Goal: Task Accomplishment & Management: Manage account settings

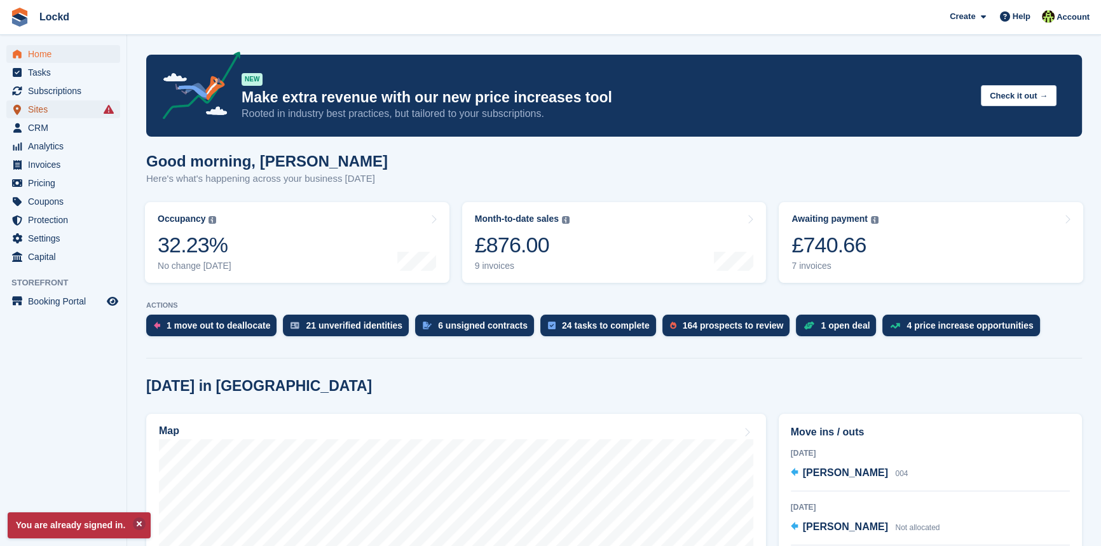
click at [64, 109] on span "Sites" at bounding box center [66, 109] width 76 height 18
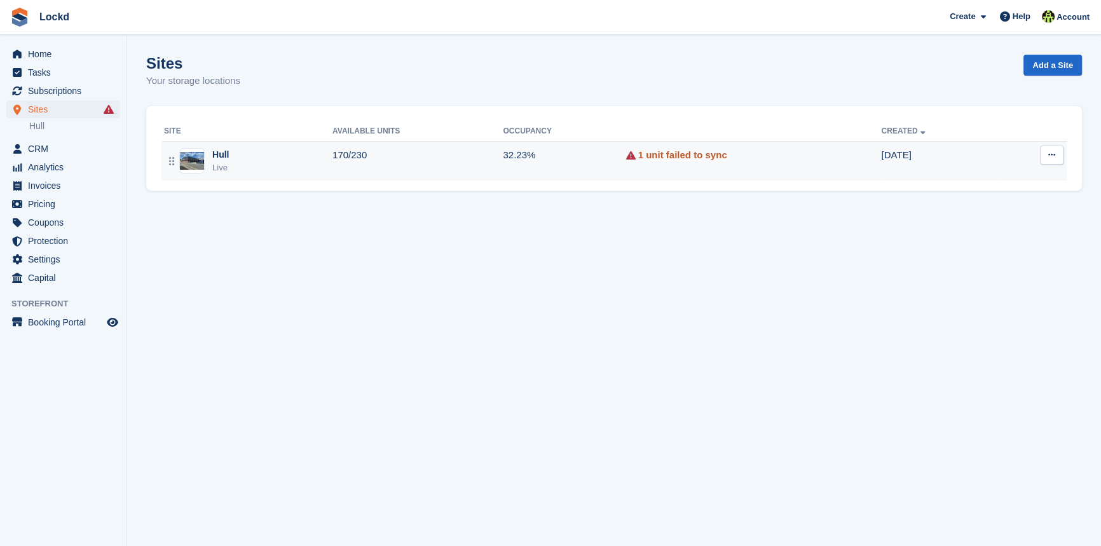
click at [678, 150] on link "1 unit failed to sync" at bounding box center [682, 155] width 89 height 15
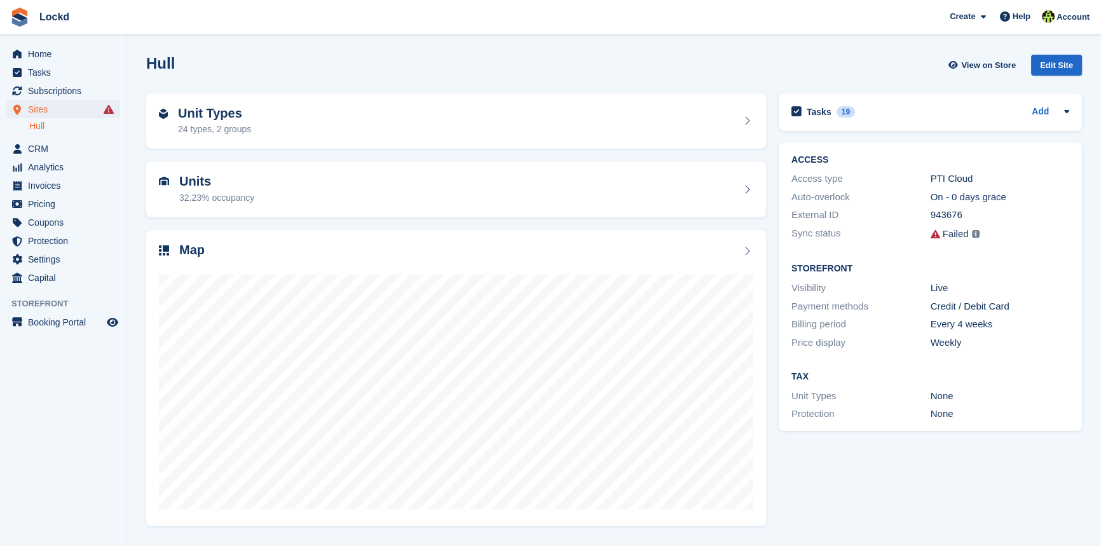
click at [973, 232] on img at bounding box center [976, 234] width 8 height 8
click at [942, 230] on div "Failed" at bounding box center [955, 234] width 26 height 15
drag, startPoint x: 929, startPoint y: 236, endPoint x: 935, endPoint y: 233, distance: 6.8
click at [933, 234] on icon at bounding box center [935, 234] width 10 height 10
drag, startPoint x: 937, startPoint y: 233, endPoint x: 970, endPoint y: 233, distance: 32.4
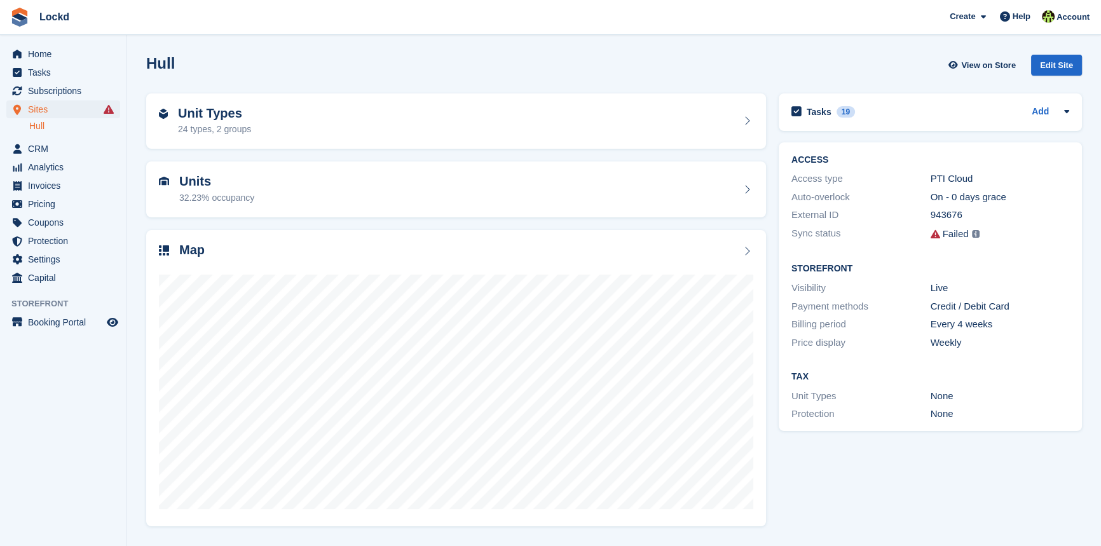
click at [941, 233] on div "Failed Some of your units have failed to sync. View Failures →" at bounding box center [999, 234] width 139 height 16
click at [975, 233] on img at bounding box center [976, 234] width 8 height 8
click at [942, 235] on div "Failed" at bounding box center [955, 234] width 26 height 15
click at [832, 242] on link "View Failures →" at bounding box center [879, 240] width 153 height 18
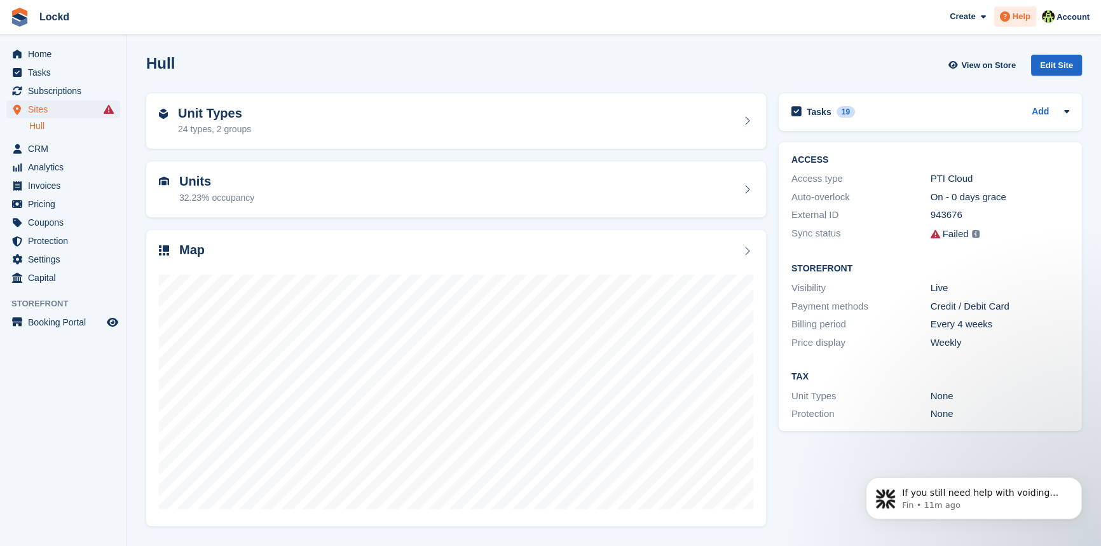
click at [1024, 15] on span "Help" at bounding box center [1021, 16] width 18 height 13
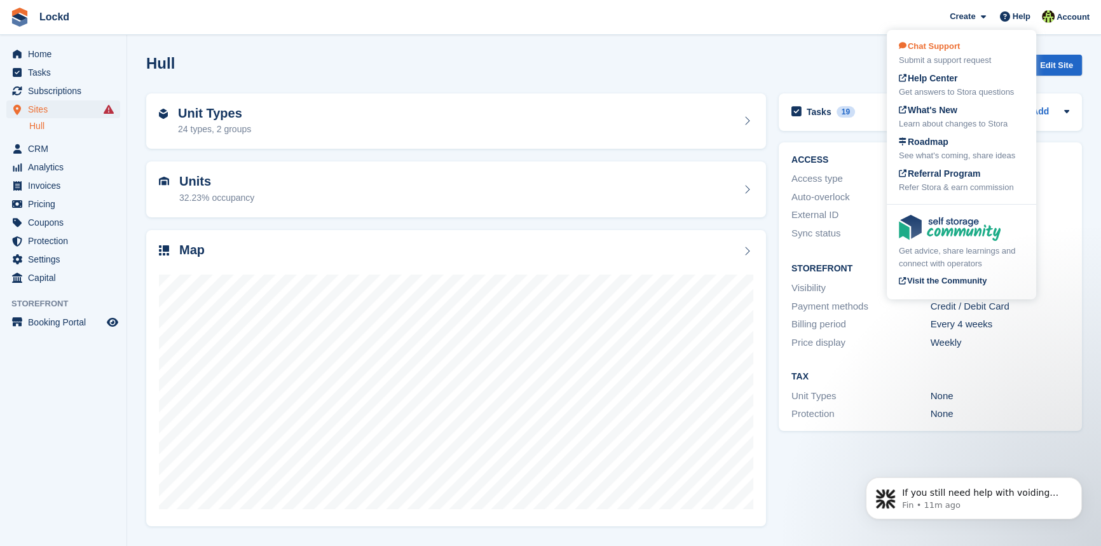
click at [944, 55] on div "Submit a support request" at bounding box center [961, 60] width 125 height 13
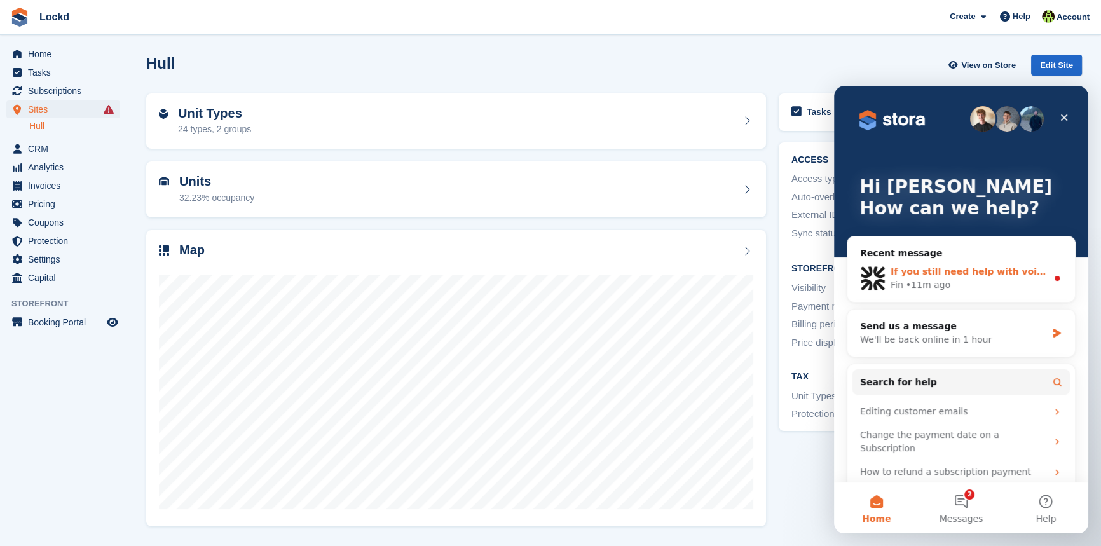
scroll to position [24, 0]
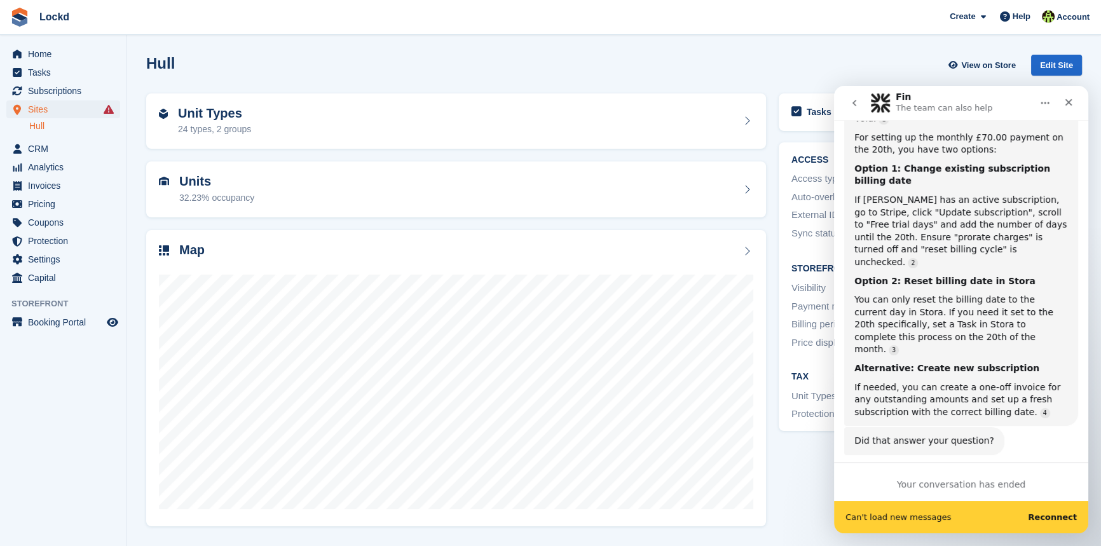
scroll to position [744, 0]
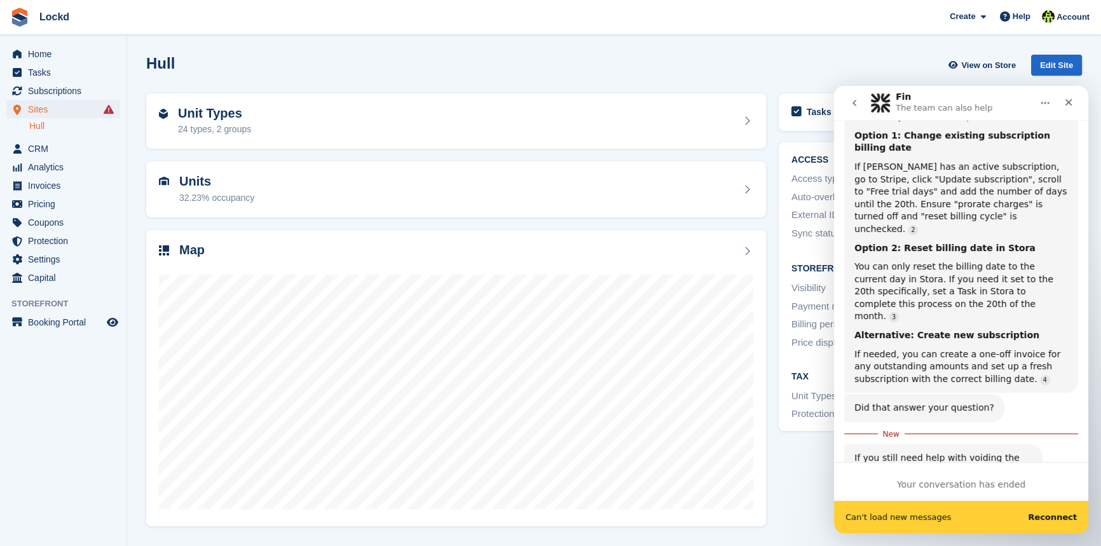
click at [948, 486] on div "Your conversation has ended" at bounding box center [961, 484] width 254 height 13
click at [1058, 513] on b "Reconnect" at bounding box center [1052, 517] width 49 height 10
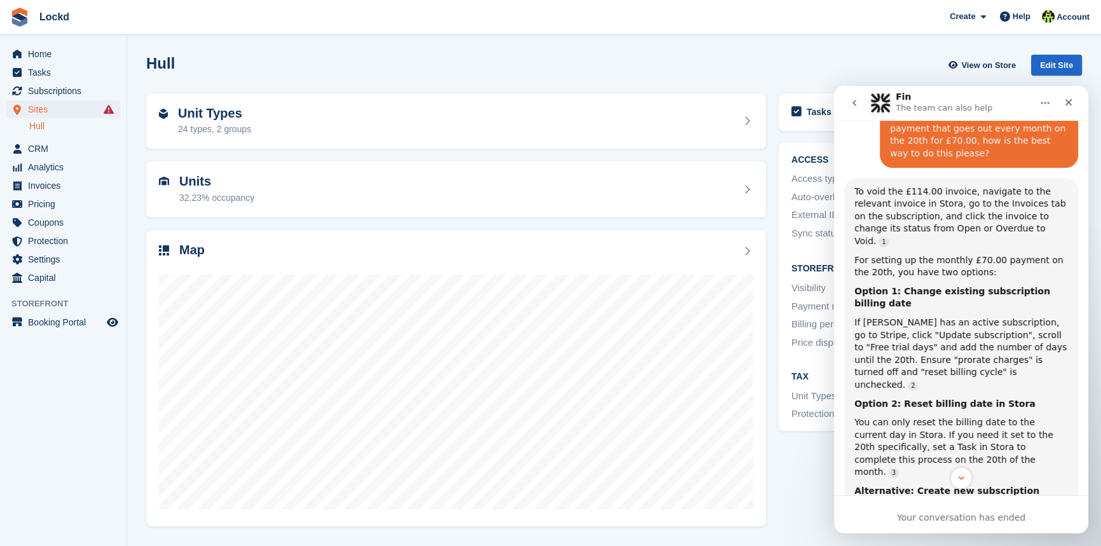
scroll to position [710, 0]
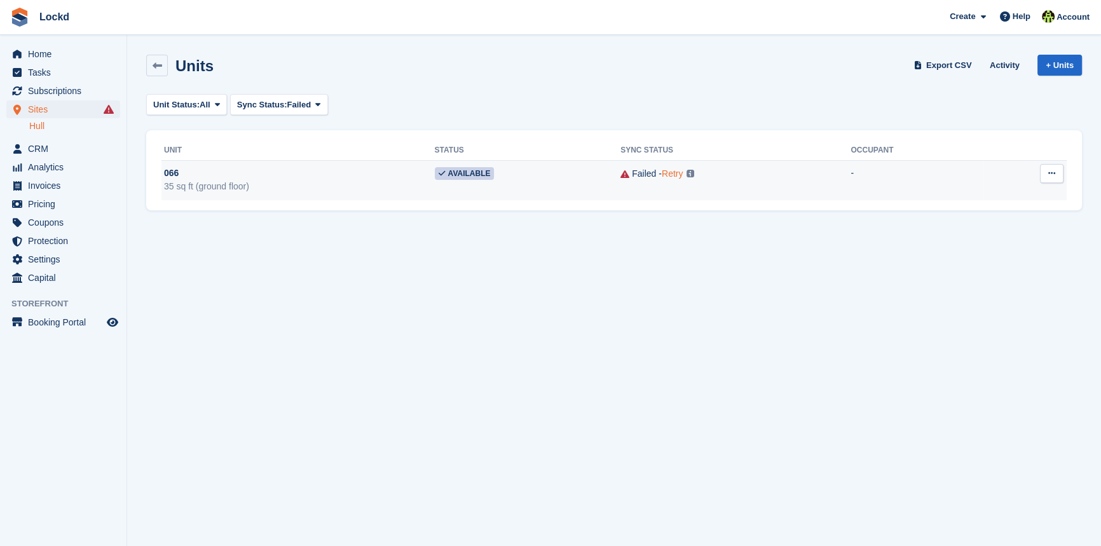
click at [674, 173] on link "Retry" at bounding box center [672, 173] width 21 height 10
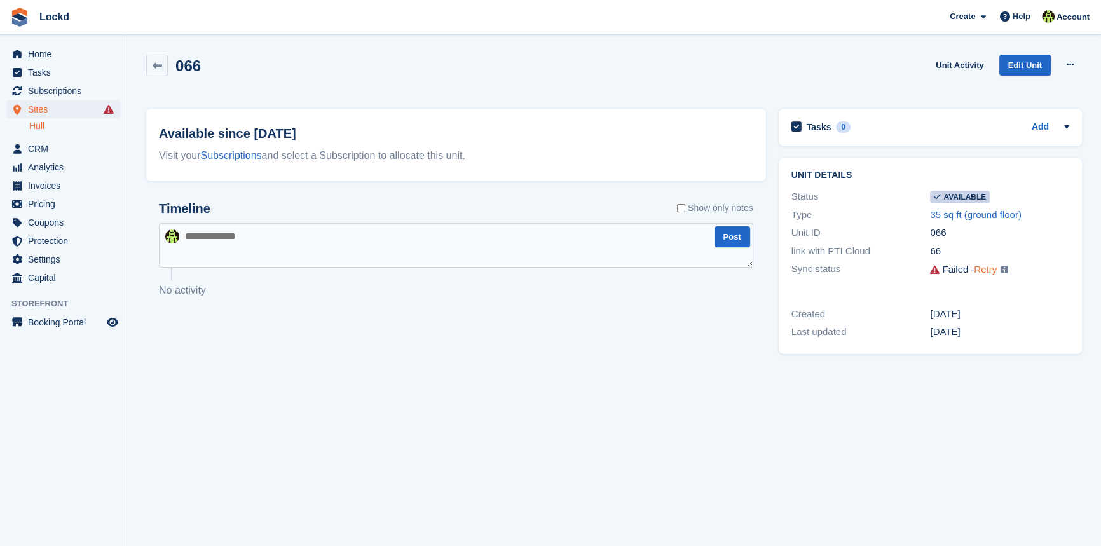
click at [988, 269] on link "Retry" at bounding box center [985, 269] width 23 height 11
click at [33, 185] on span "Invoices" at bounding box center [66, 186] width 76 height 18
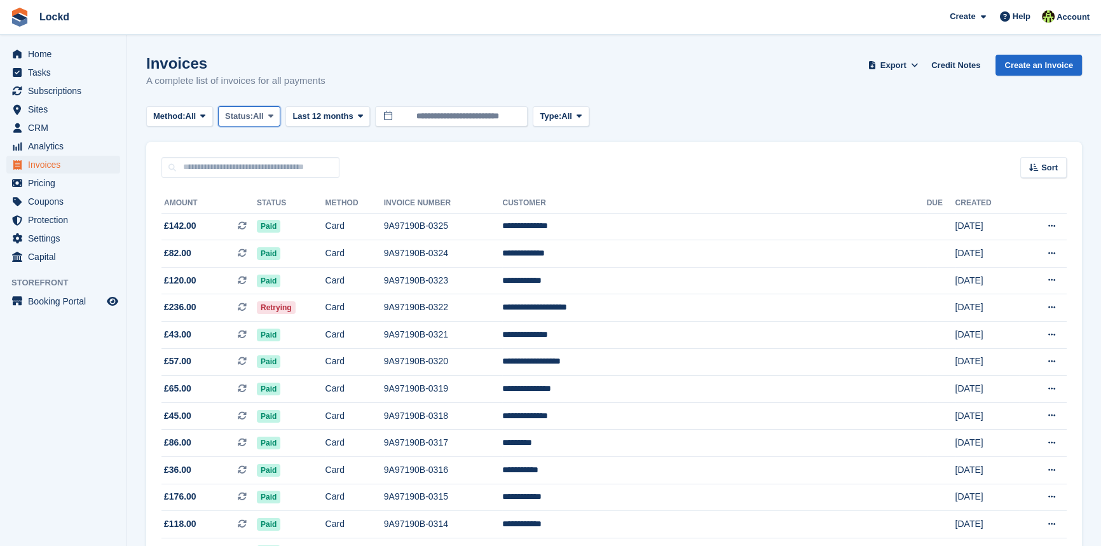
click at [276, 113] on span at bounding box center [271, 116] width 10 height 10
click at [265, 216] on link "Open" at bounding box center [279, 214] width 111 height 23
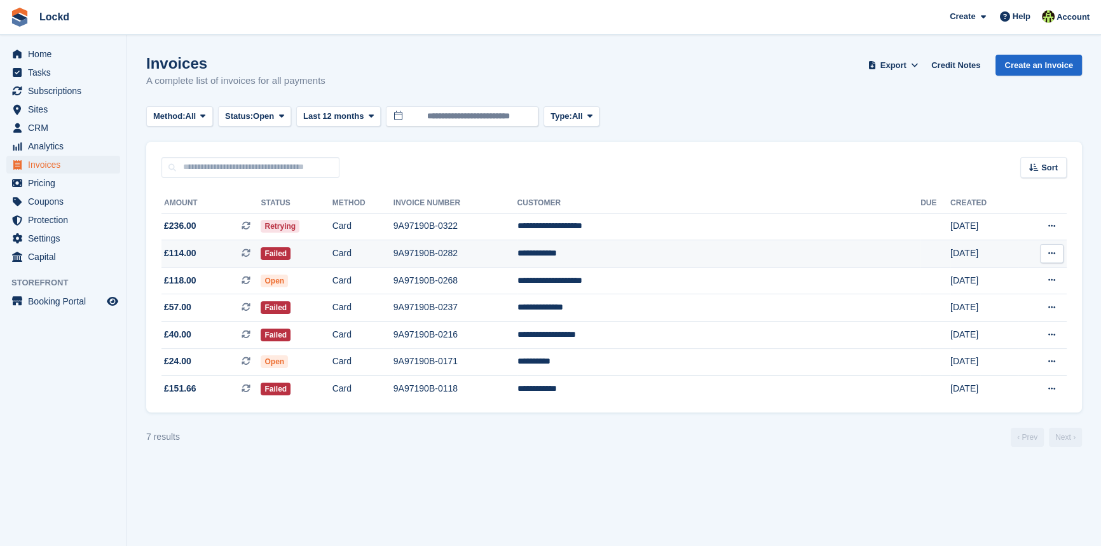
click at [1048, 251] on icon at bounding box center [1051, 253] width 7 height 8
click at [176, 252] on span "£114.00" at bounding box center [180, 253] width 32 height 13
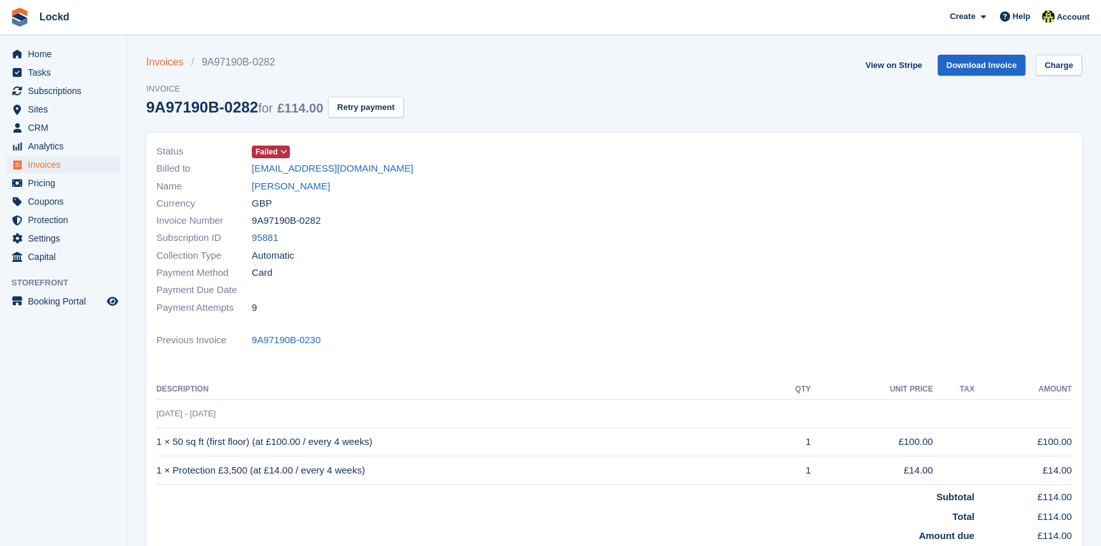
click at [166, 63] on link "Invoices" at bounding box center [168, 62] width 45 height 15
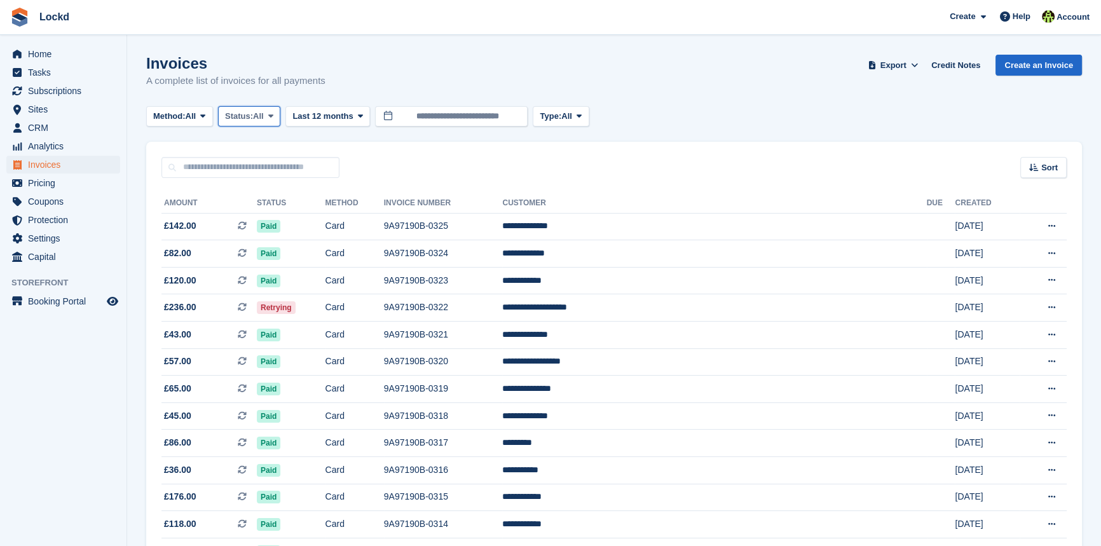
click at [264, 114] on span "All" at bounding box center [258, 116] width 11 height 13
click at [264, 212] on link "Open" at bounding box center [279, 214] width 111 height 23
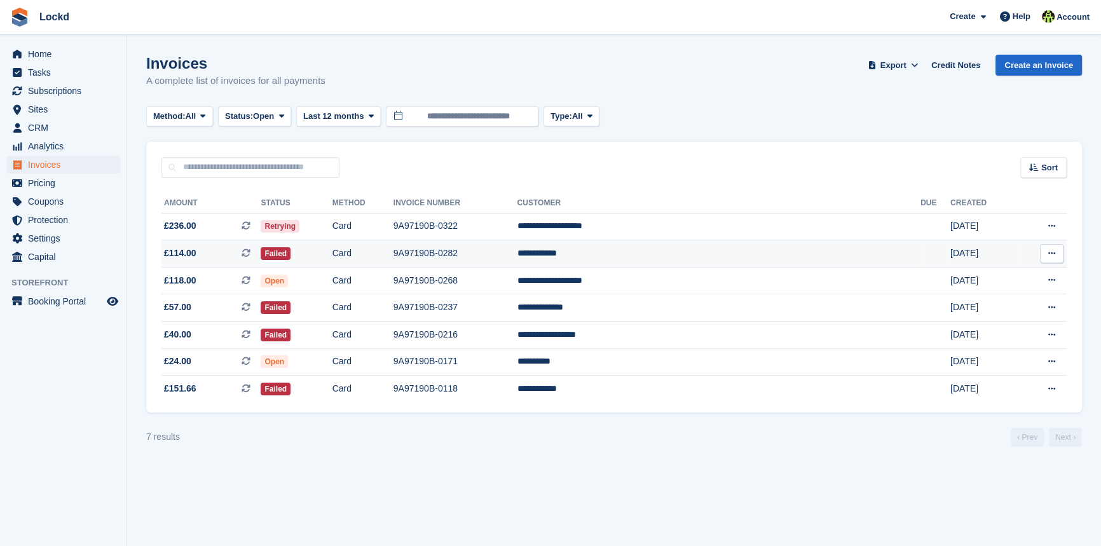
click at [1050, 254] on icon at bounding box center [1051, 253] width 7 height 8
click at [984, 343] on p "View Subscription" at bounding box center [1002, 342] width 111 height 17
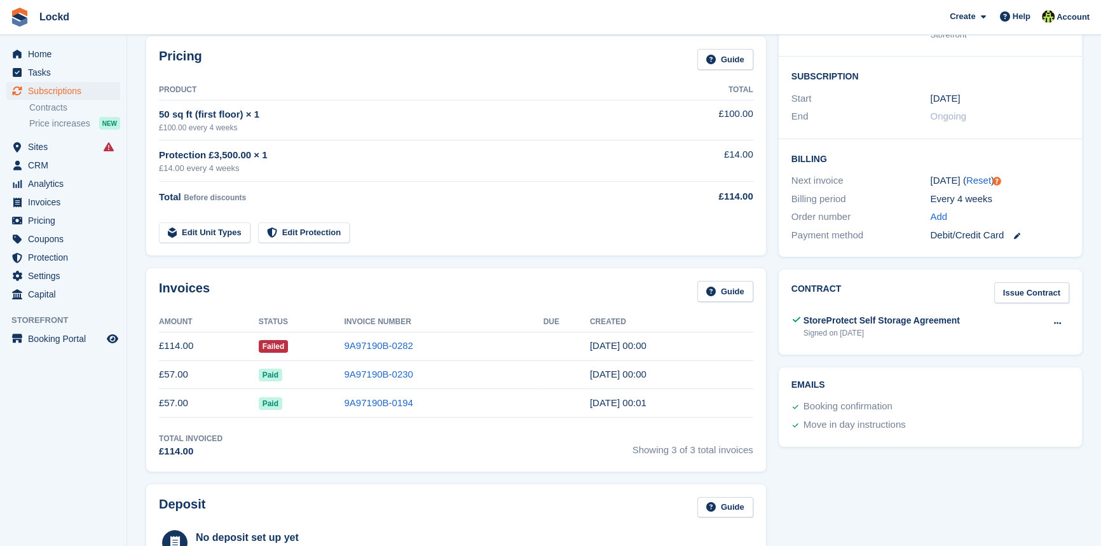
scroll to position [231, 0]
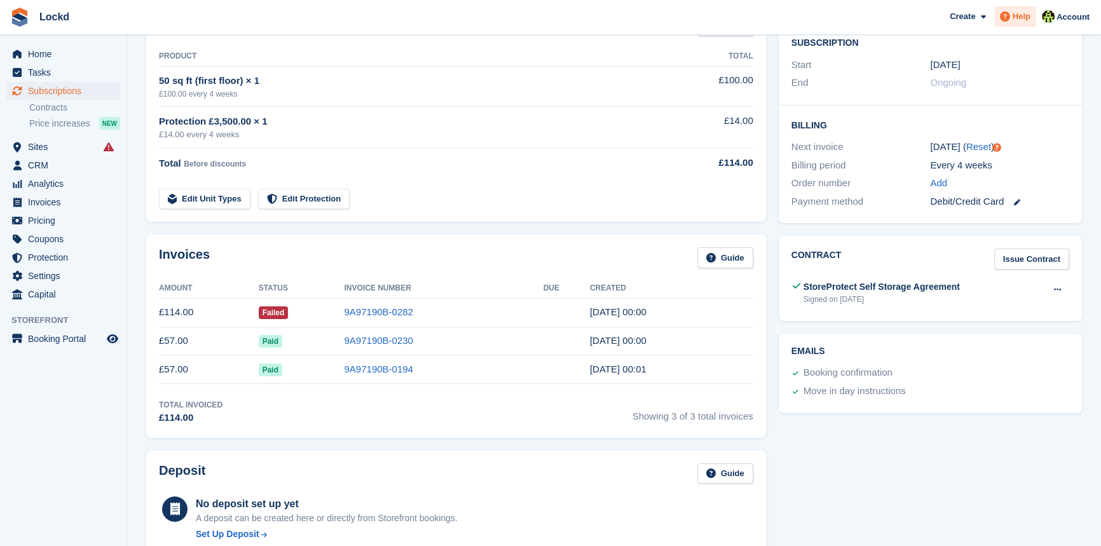
click at [1021, 18] on span "Help" at bounding box center [1021, 16] width 18 height 13
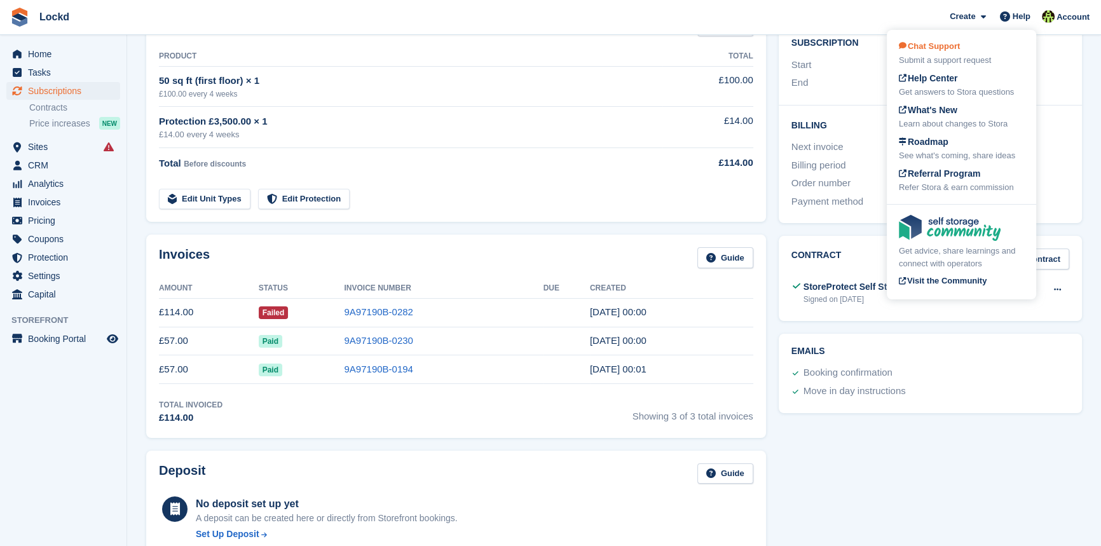
click at [949, 45] on span "Chat Support" at bounding box center [929, 46] width 61 height 10
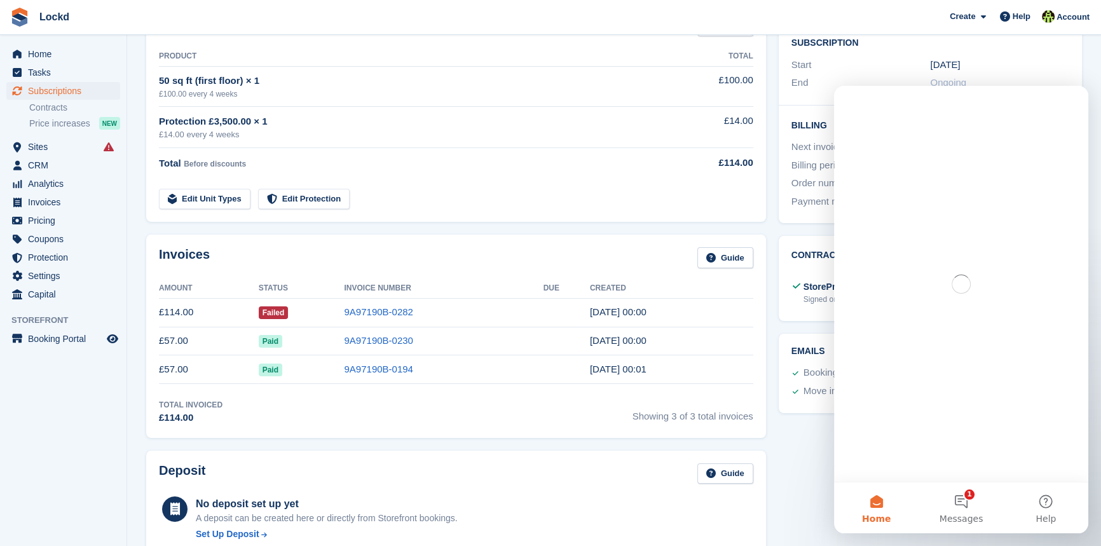
scroll to position [0, 0]
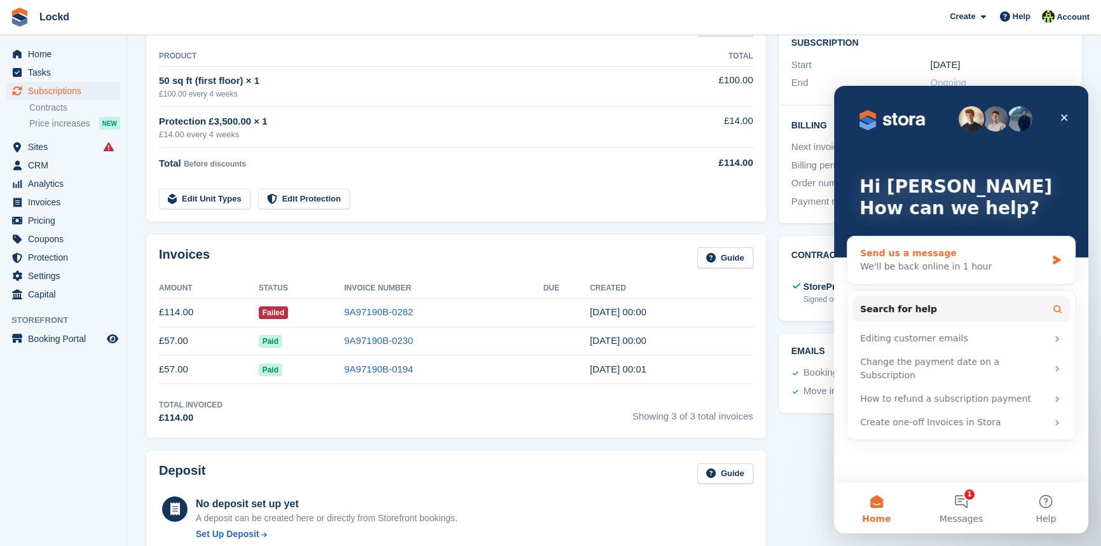
click at [903, 250] on div "Send us a message" at bounding box center [953, 253] width 186 height 13
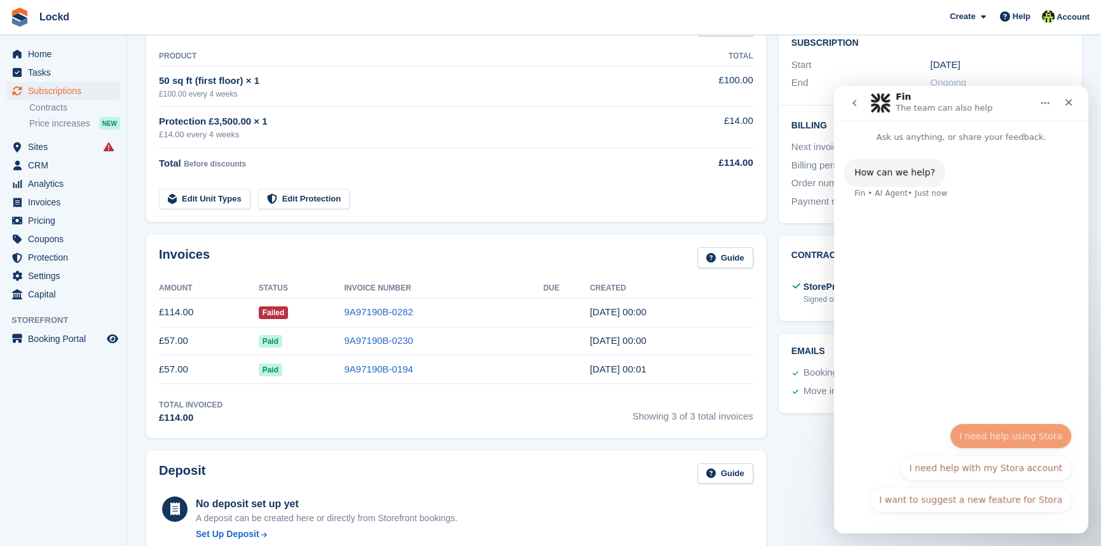
click at [1000, 437] on button "I need help using Stora" at bounding box center [1010, 435] width 122 height 25
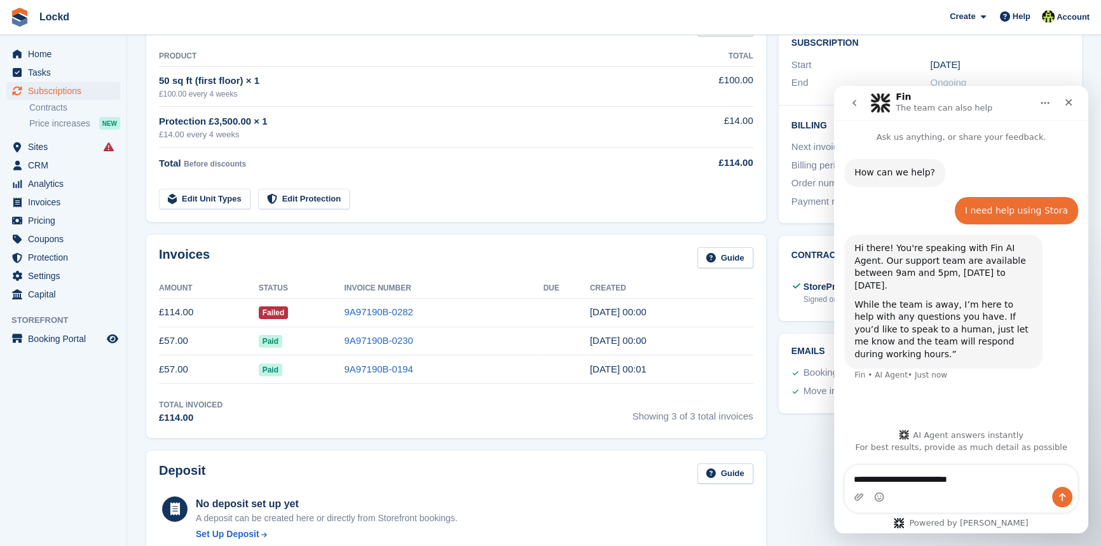
type textarea "**********"
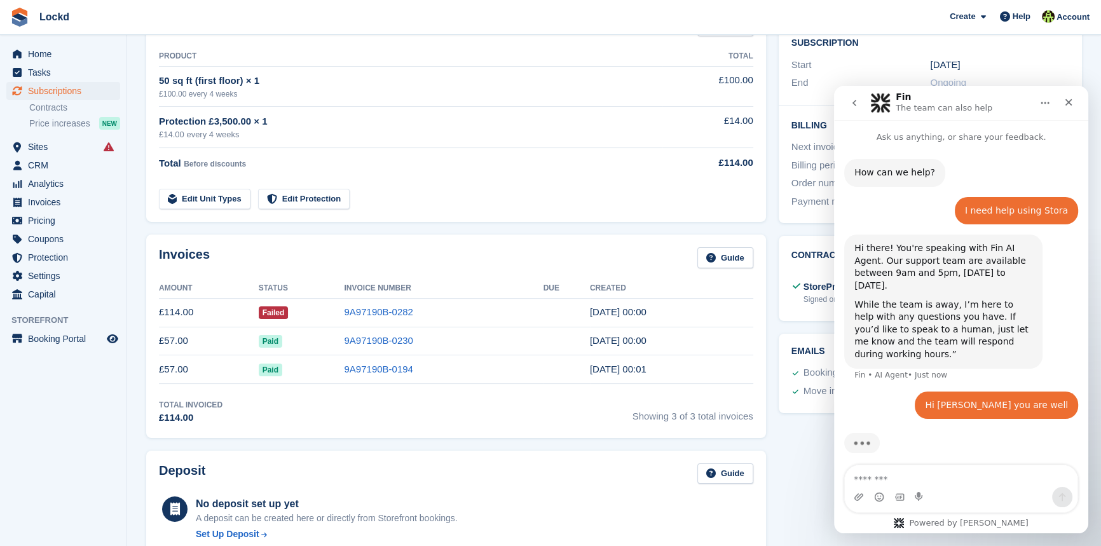
click at [918, 480] on textarea "Message…" at bounding box center [961, 476] width 233 height 22
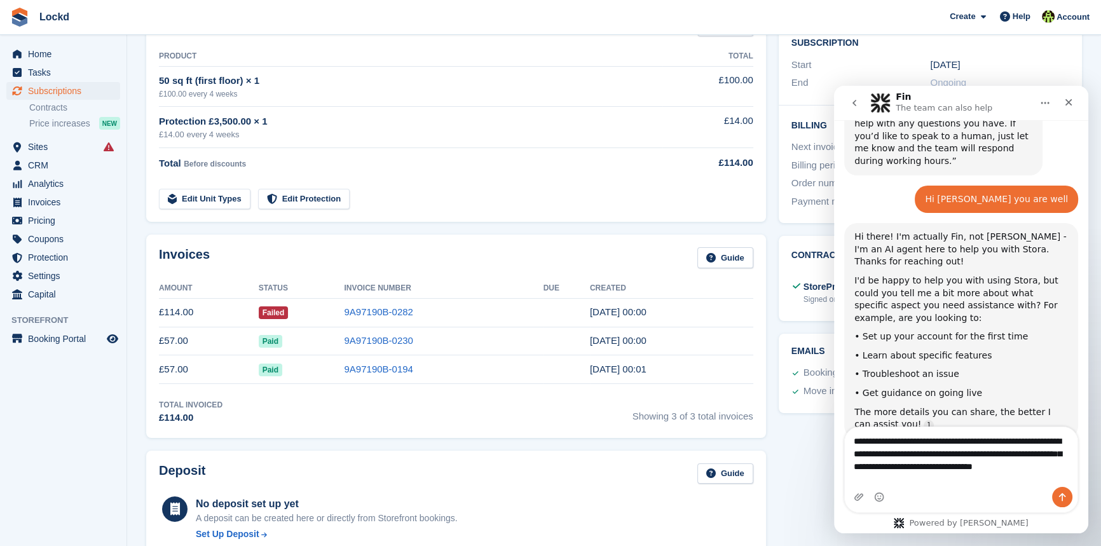
scroll to position [206, 0]
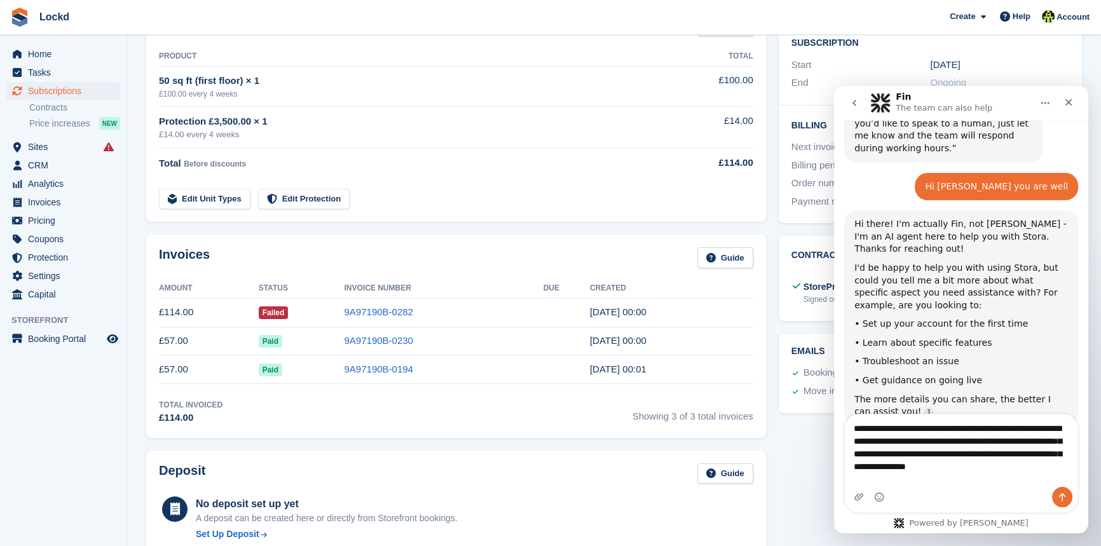
click at [1017, 474] on textarea "**********" at bounding box center [961, 444] width 233 height 60
click at [1050, 474] on textarea "**********" at bounding box center [961, 444] width 233 height 60
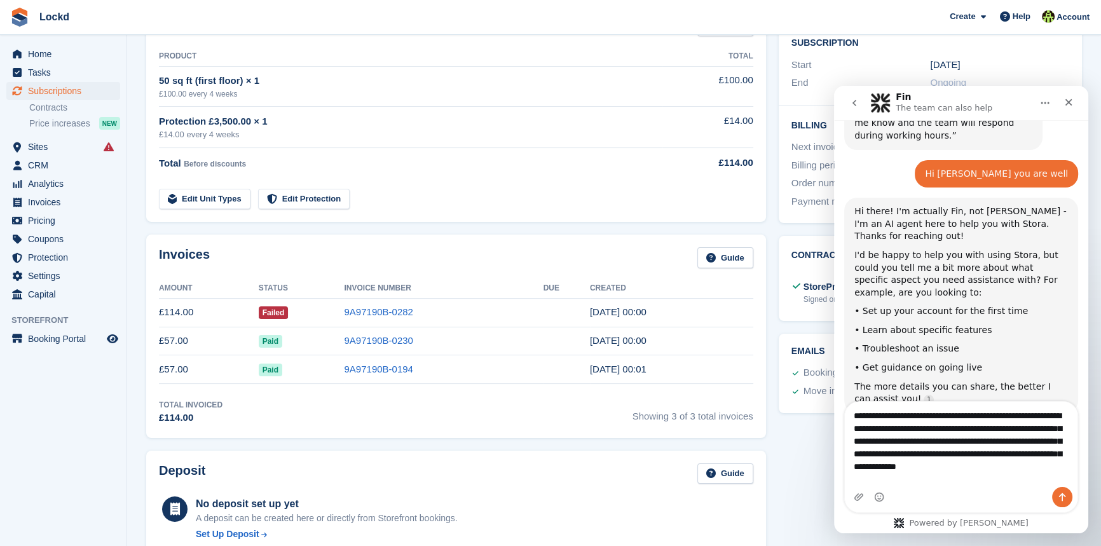
scroll to position [231, 0]
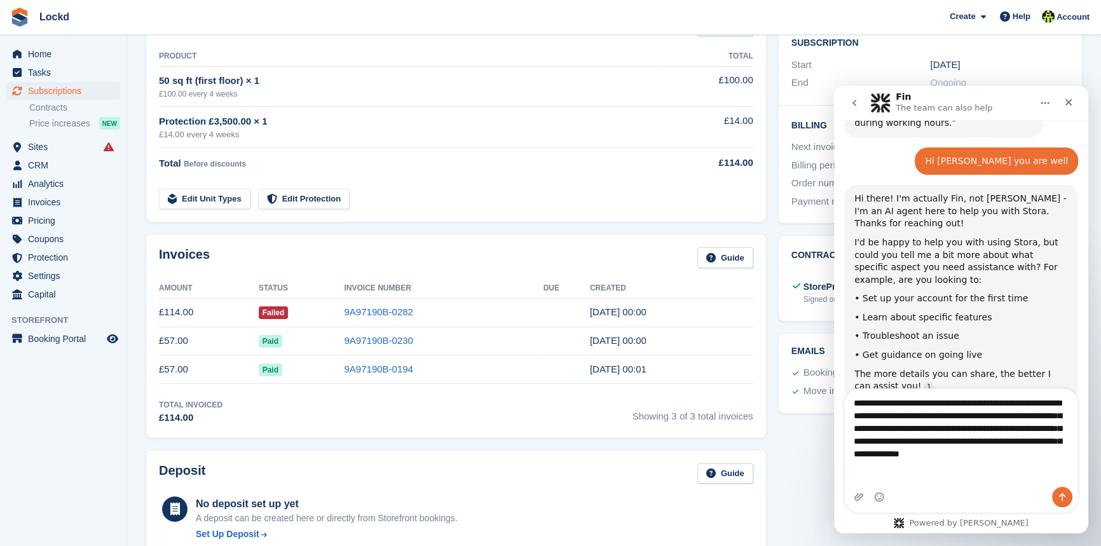
click at [965, 466] on textarea "**********" at bounding box center [961, 431] width 233 height 85
type textarea "**********"
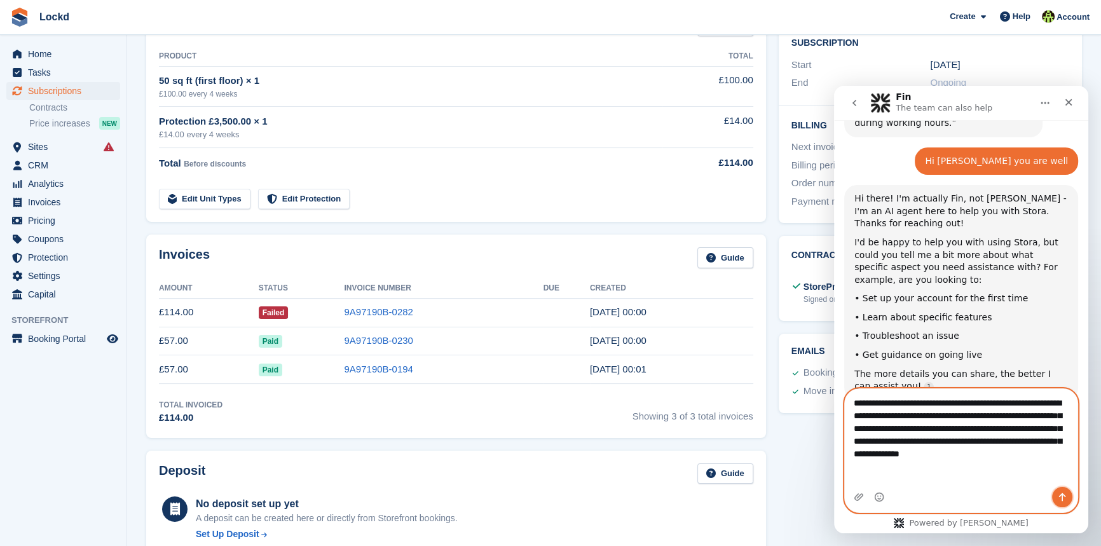
click at [1059, 495] on icon "Send a message…" at bounding box center [1062, 497] width 7 height 8
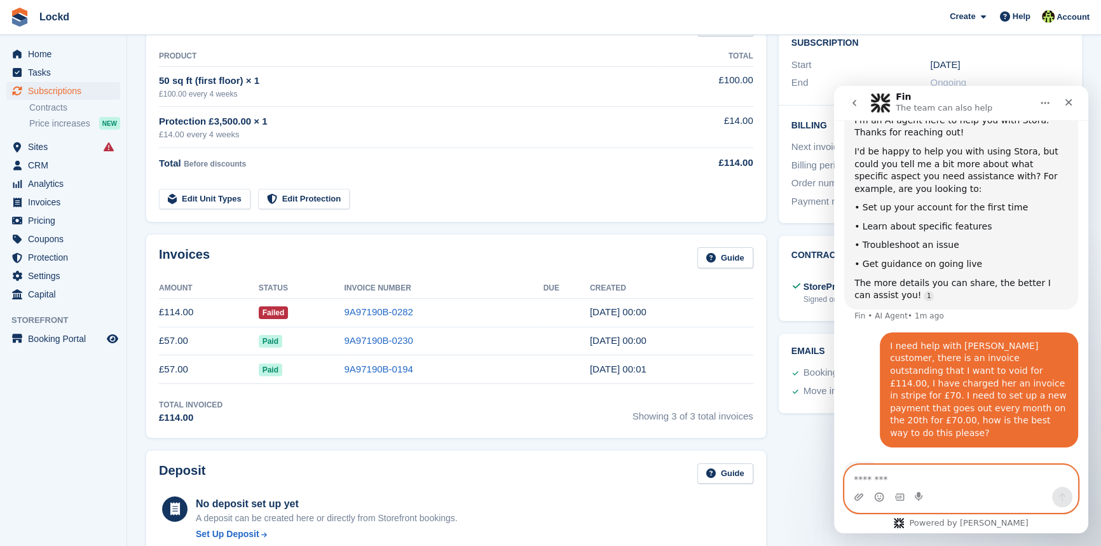
scroll to position [0, 0]
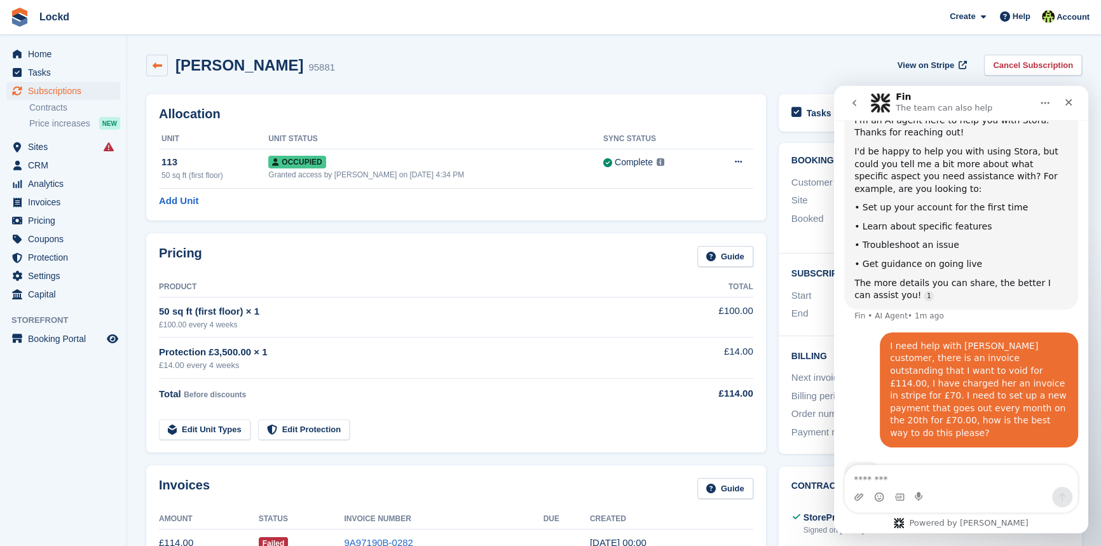
click at [166, 62] on link at bounding box center [157, 66] width 22 height 22
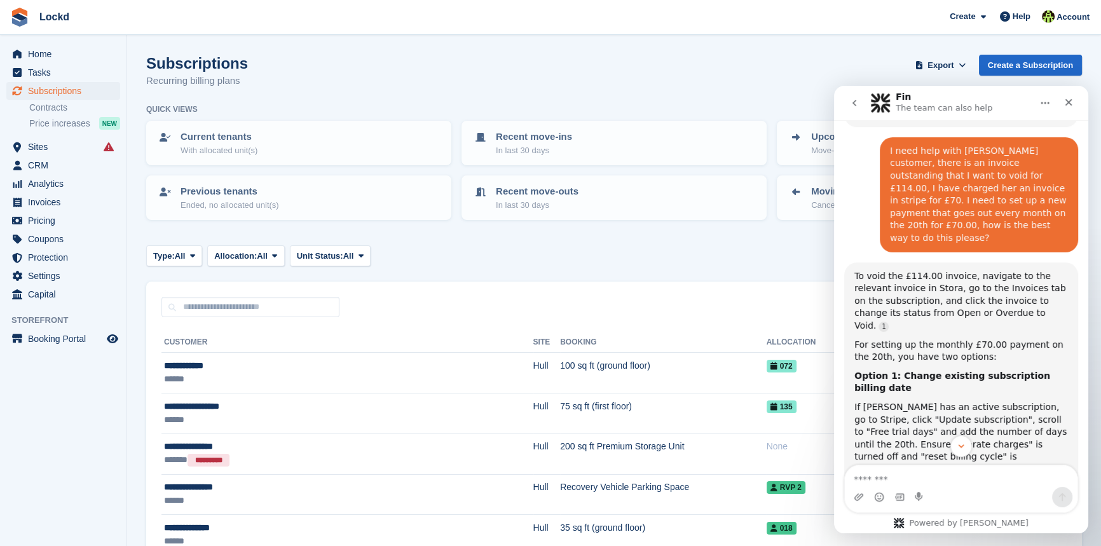
scroll to position [426, 0]
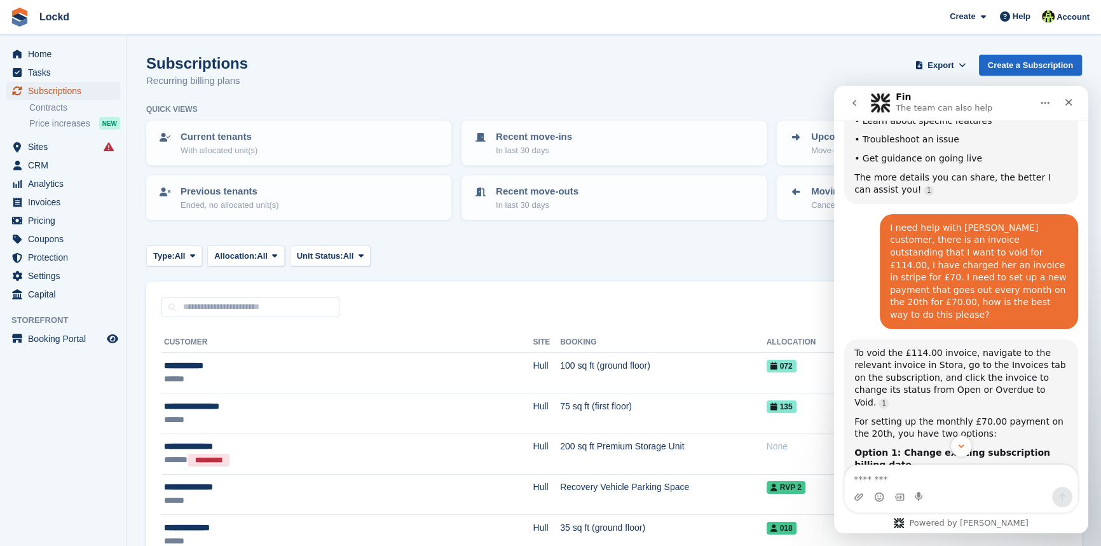
click at [70, 90] on span "Subscriptions" at bounding box center [66, 91] width 76 height 18
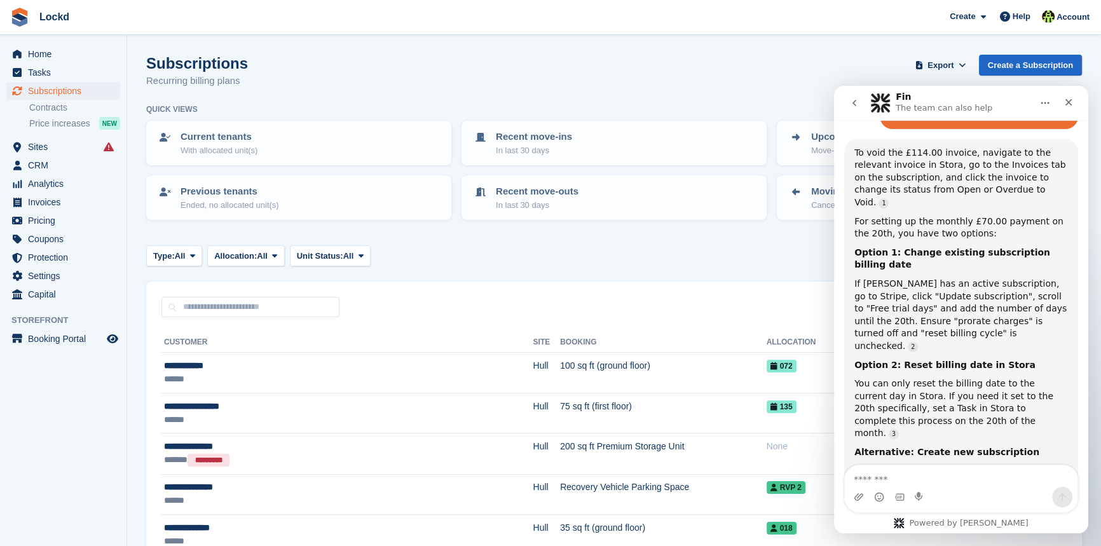
scroll to position [641, 0]
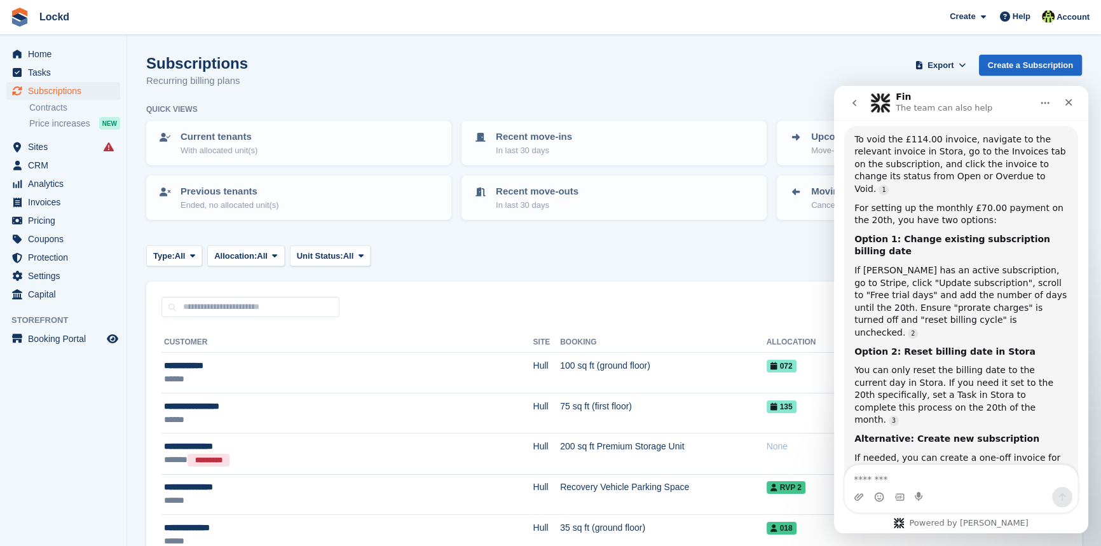
click at [763, 62] on div "Subscriptions Recurring billing plans Export Export Subscriptions Export a CSV …" at bounding box center [613, 79] width 935 height 49
click at [233, 309] on input "text" at bounding box center [250, 307] width 178 height 21
type input "*******"
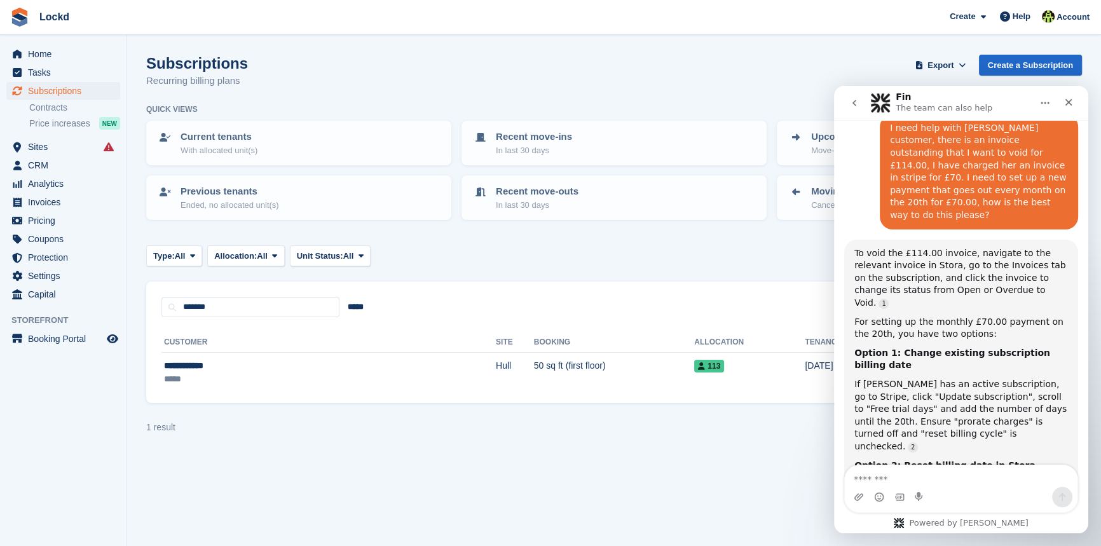
scroll to position [410, 0]
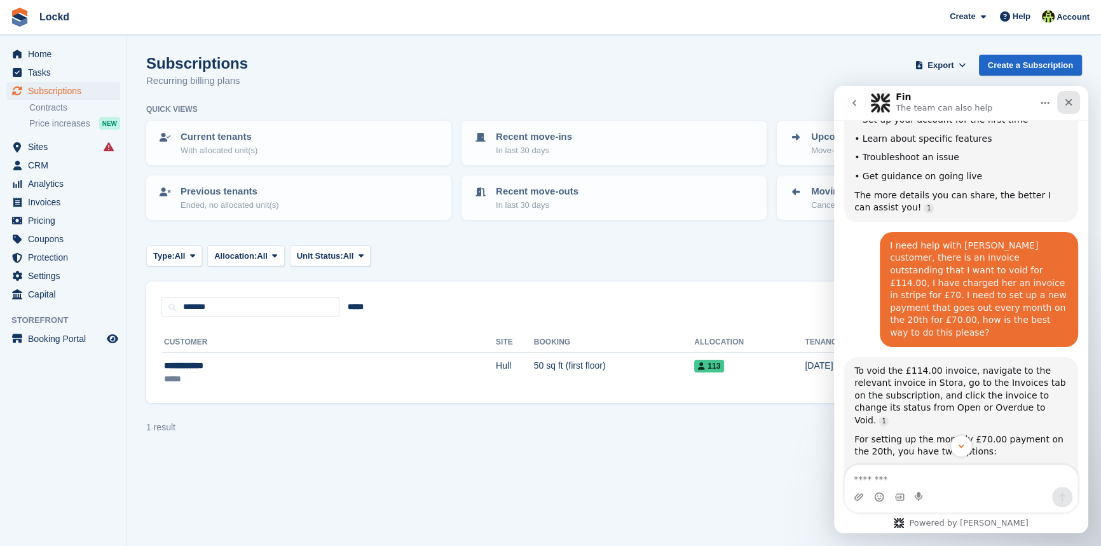
click at [1065, 105] on icon "Close" at bounding box center [1068, 102] width 10 height 10
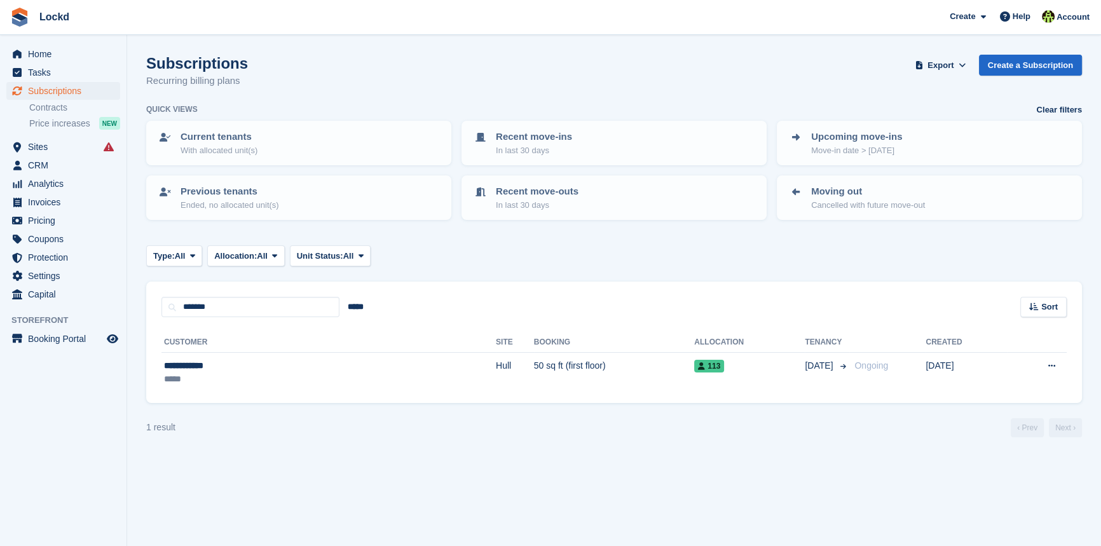
scroll to position [641, 0]
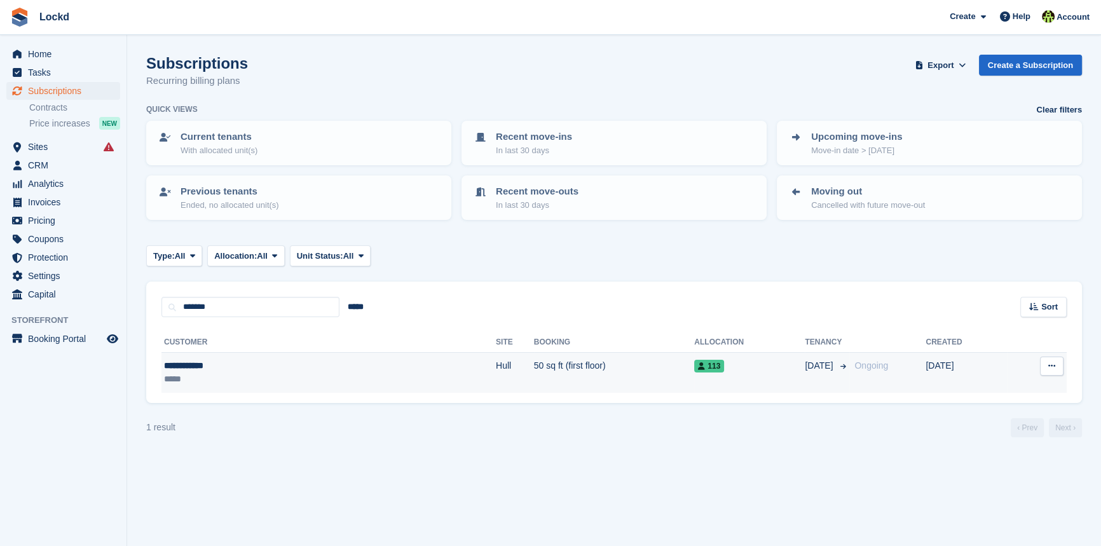
click at [1048, 365] on icon at bounding box center [1051, 366] width 7 height 8
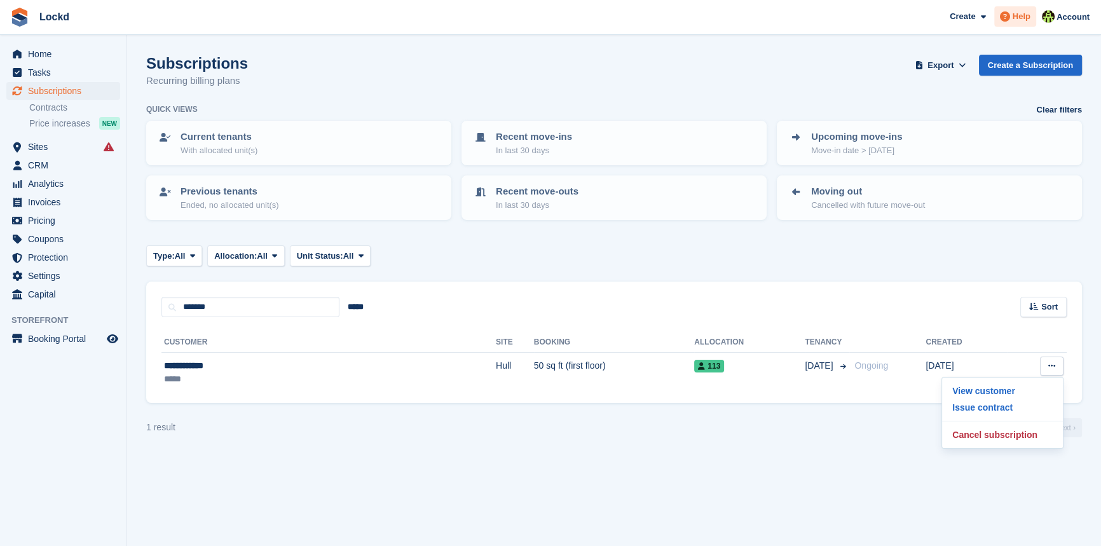
click at [1018, 17] on span "Help" at bounding box center [1021, 16] width 18 height 13
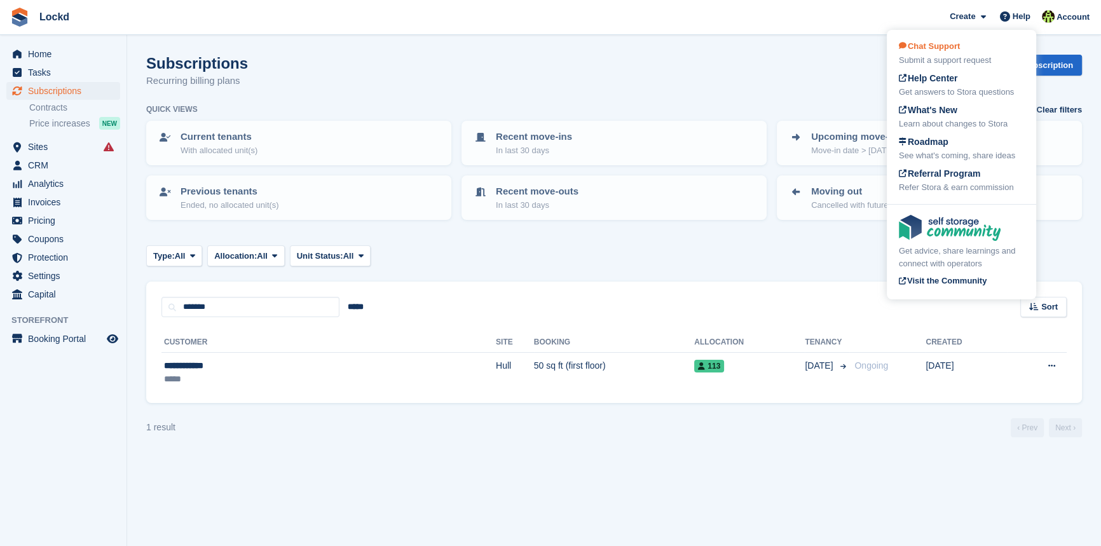
click at [958, 52] on div "Chat Support Submit a support request" at bounding box center [961, 53] width 125 height 27
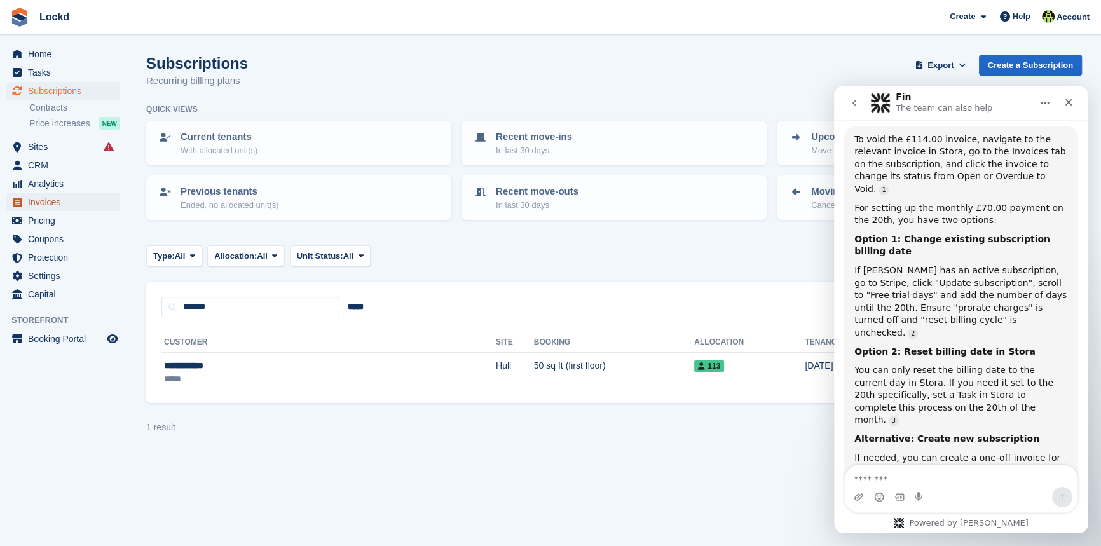
click at [45, 201] on span "Invoices" at bounding box center [66, 202] width 76 height 18
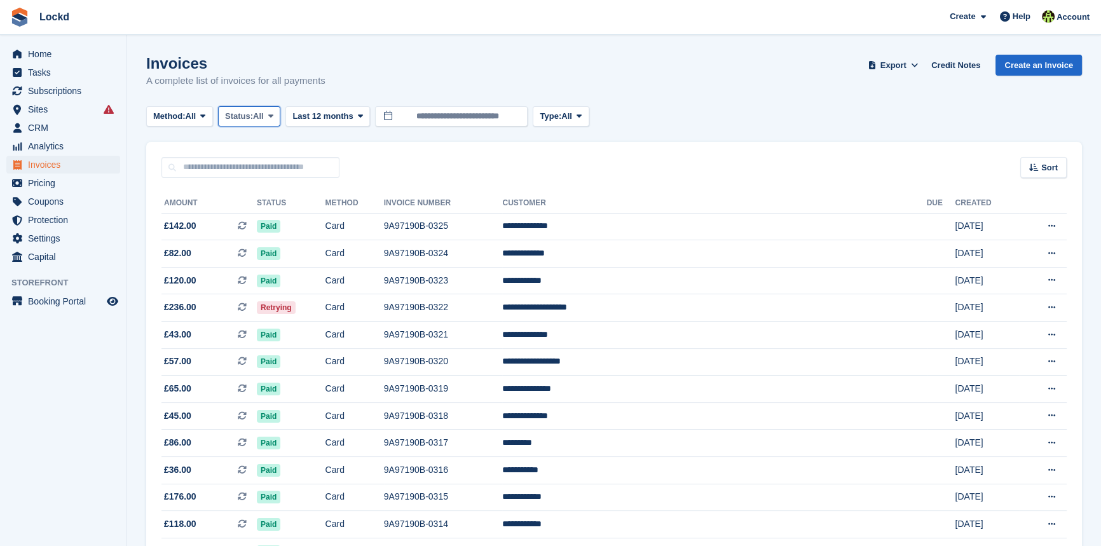
click at [271, 113] on span at bounding box center [271, 116] width 10 height 10
click at [267, 215] on link "Open" at bounding box center [279, 214] width 111 height 23
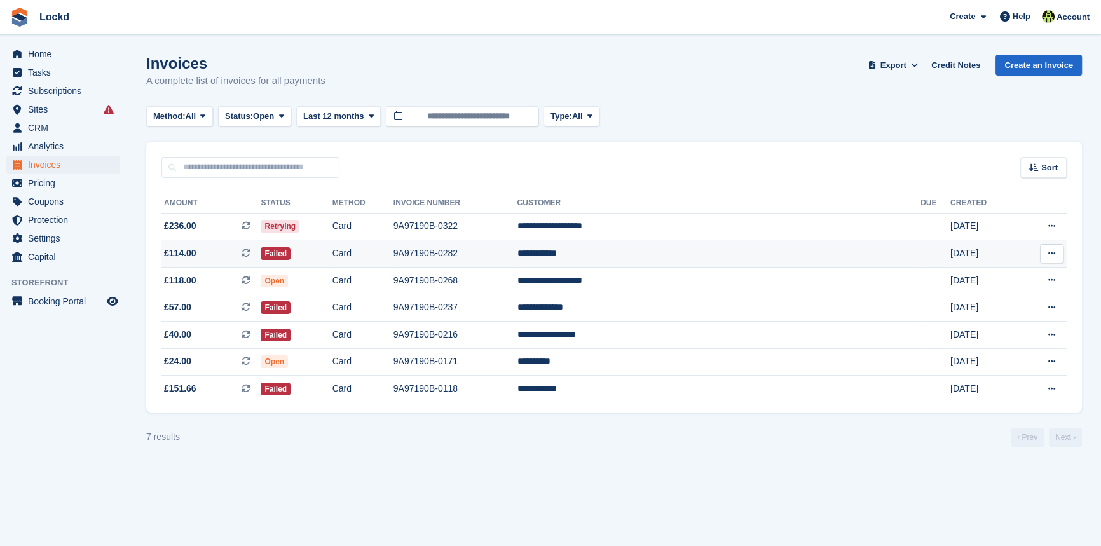
click at [1050, 250] on icon at bounding box center [1051, 253] width 7 height 8
click at [182, 251] on span "£114.00" at bounding box center [180, 253] width 32 height 13
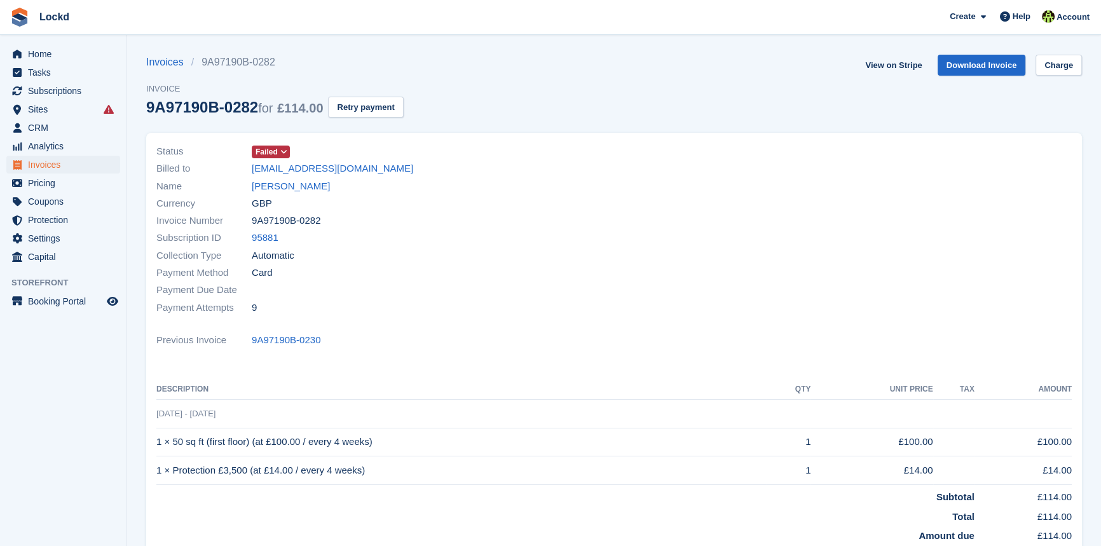
click at [285, 151] on icon at bounding box center [283, 152] width 7 height 8
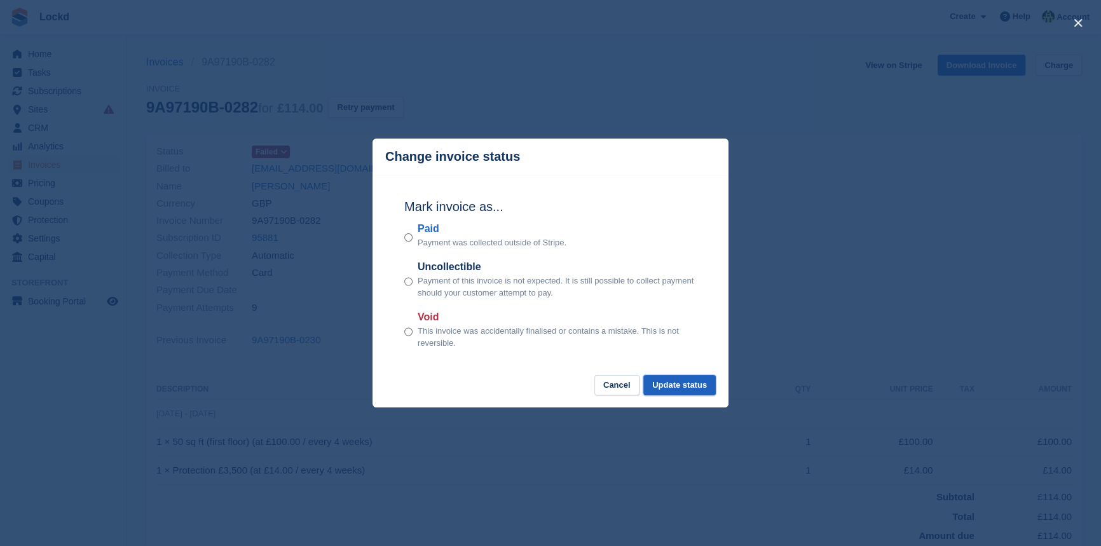
click at [687, 384] on button "Update status" at bounding box center [679, 385] width 72 height 21
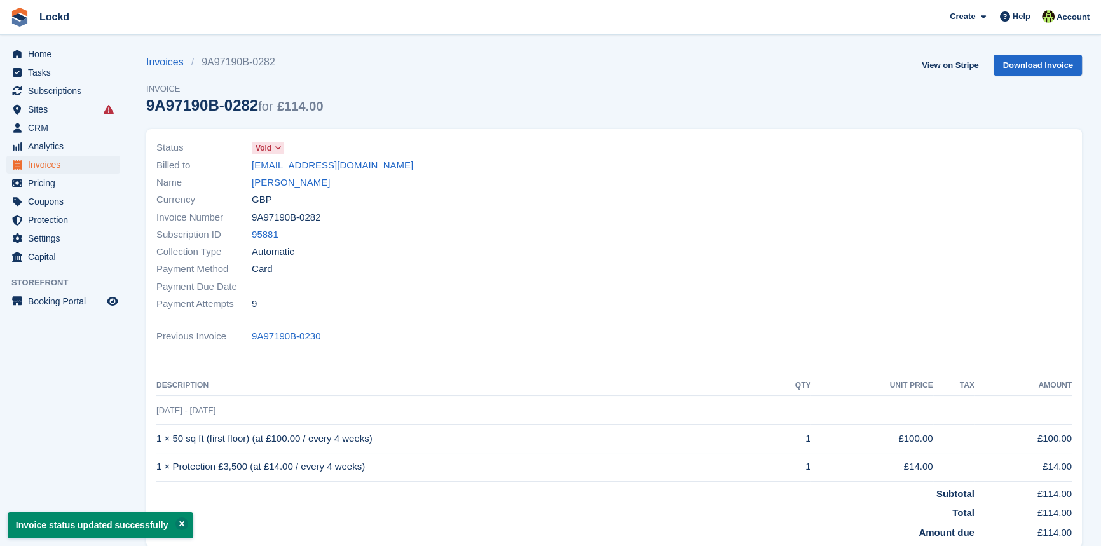
click at [282, 147] on span at bounding box center [278, 148] width 10 height 10
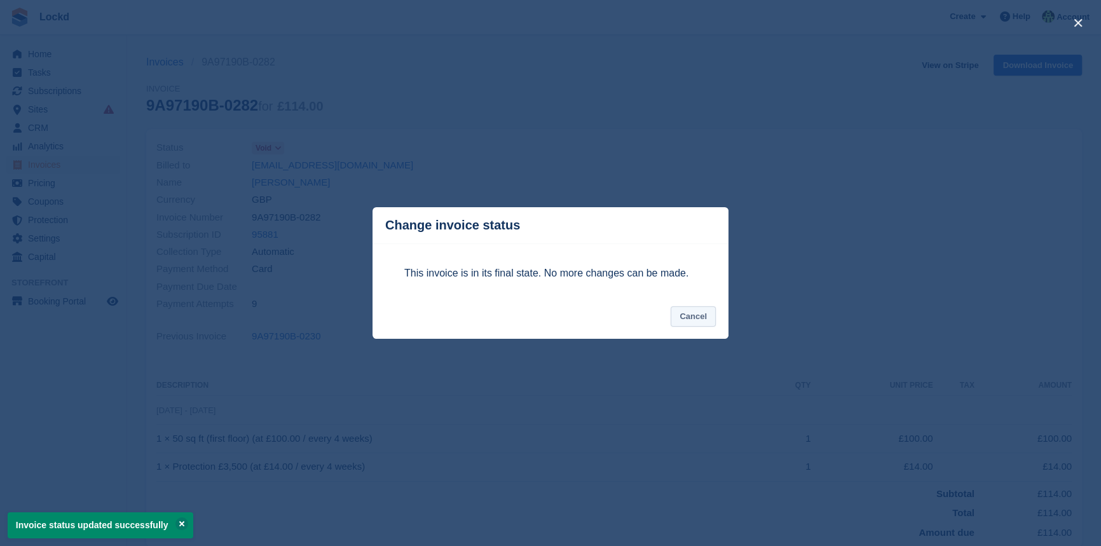
click at [697, 317] on button "Cancel" at bounding box center [692, 316] width 45 height 21
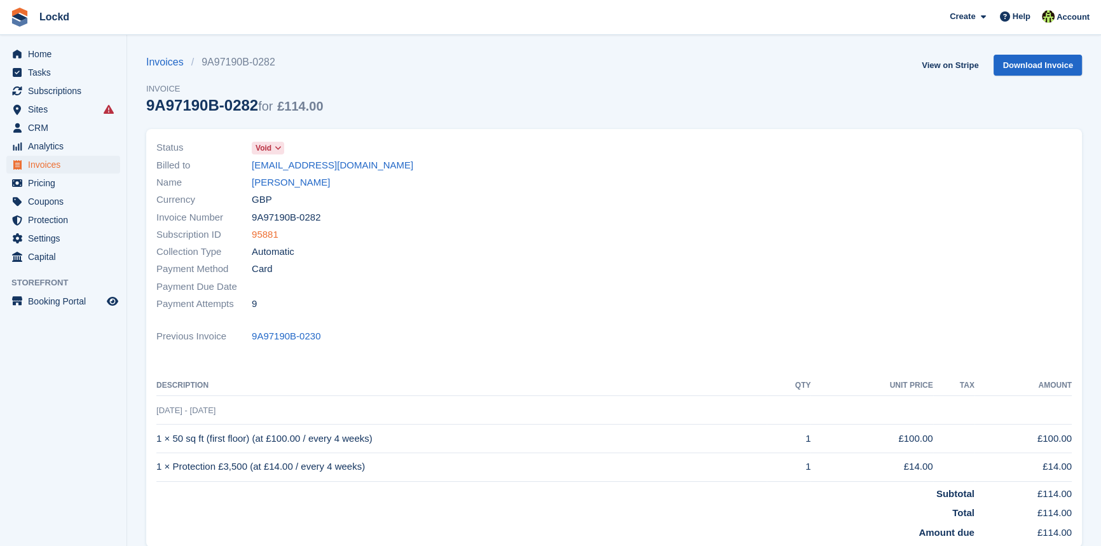
click at [271, 235] on link "95881" at bounding box center [265, 235] width 27 height 15
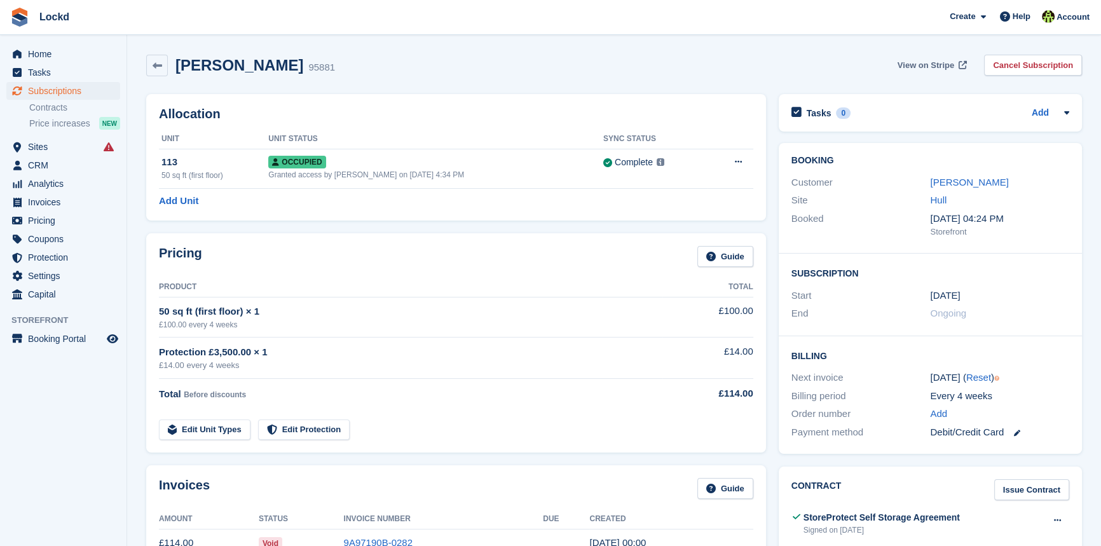
click at [935, 64] on span "View on Stripe" at bounding box center [925, 65] width 57 height 13
click at [158, 64] on icon at bounding box center [158, 66] width 10 height 10
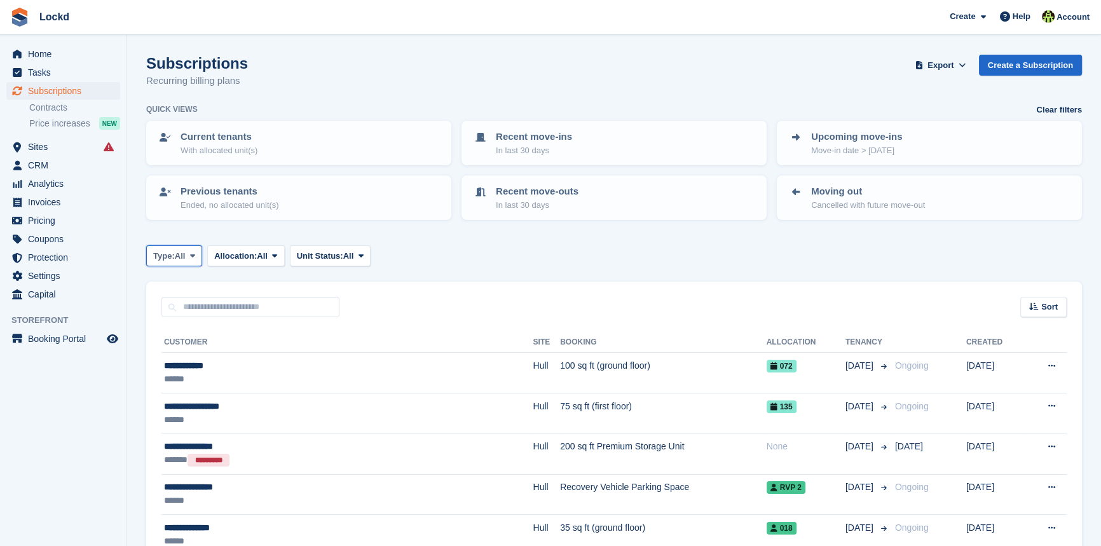
click at [194, 254] on icon at bounding box center [192, 256] width 5 height 8
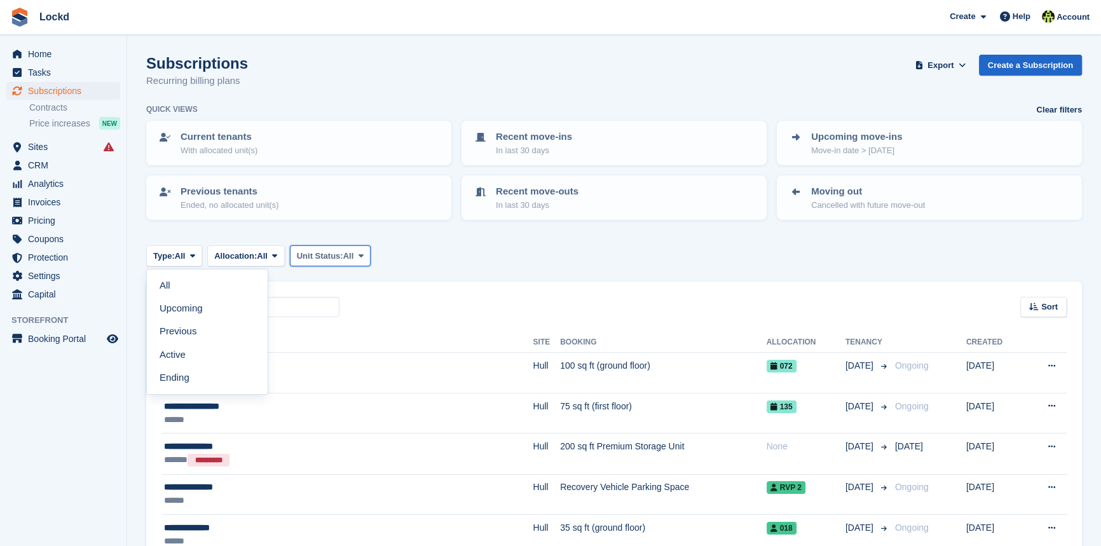
click at [337, 250] on span "Unit Status:" at bounding box center [320, 256] width 46 height 13
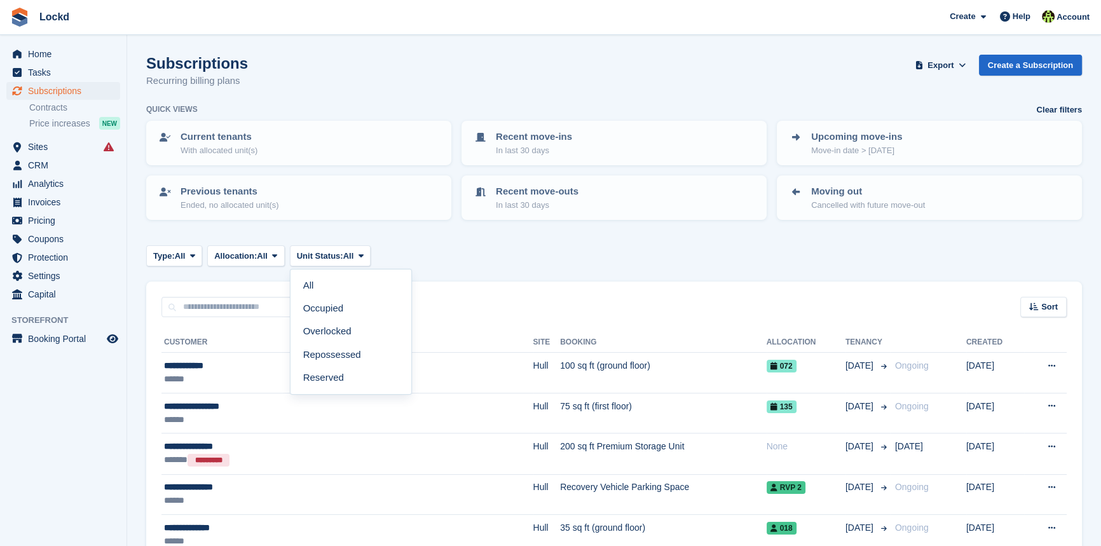
click at [452, 252] on div "Type: All All Upcoming Previous Active Ending Allocation: All All Allocated Una…" at bounding box center [613, 255] width 935 height 21
click at [354, 257] on span "All" at bounding box center [348, 256] width 11 height 13
click at [343, 335] on link "Overlocked" at bounding box center [351, 331] width 111 height 23
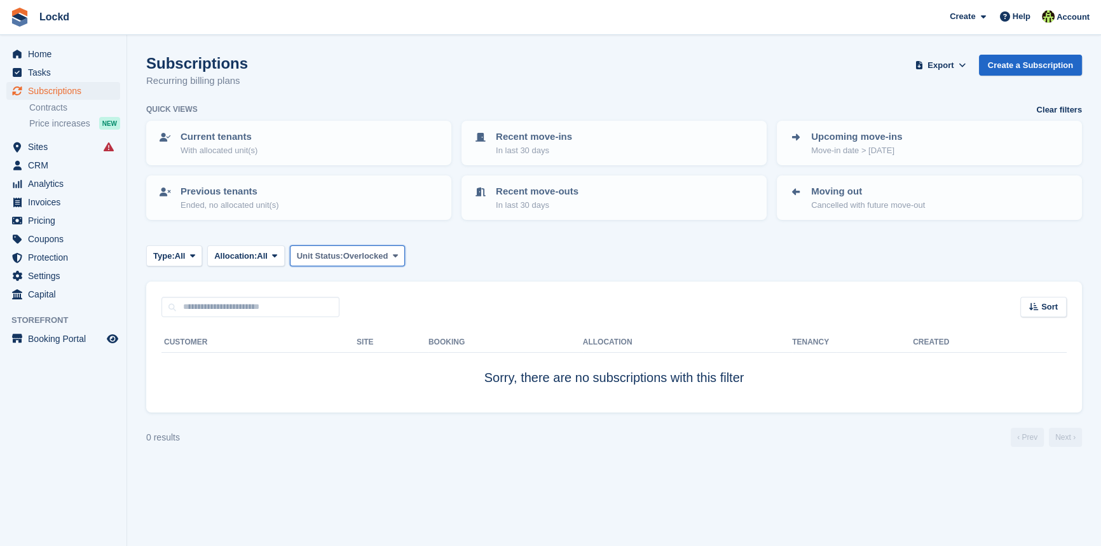
click at [390, 255] on button "Unit Status: Overlocked" at bounding box center [348, 255] width 116 height 21
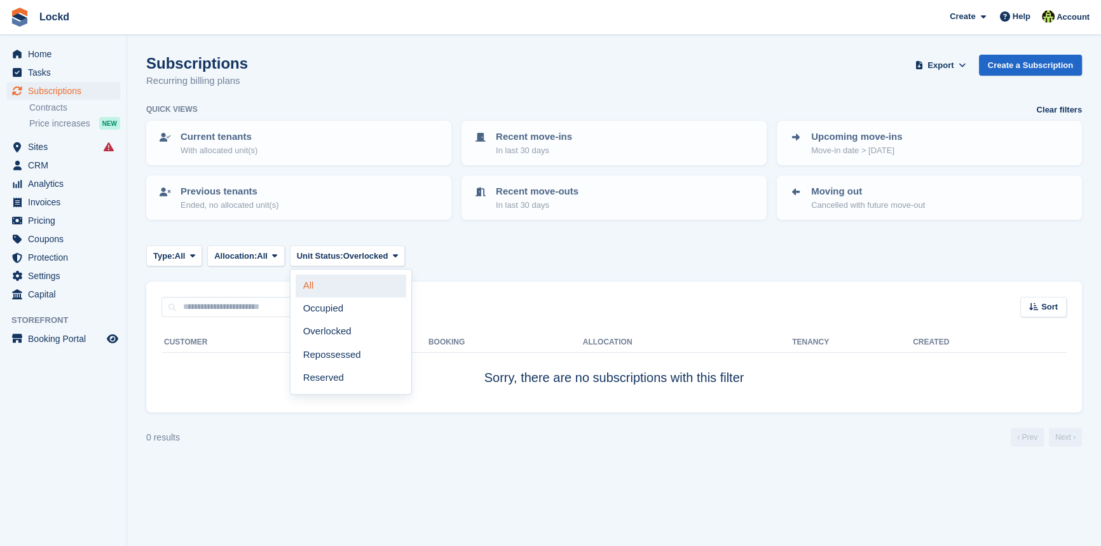
click at [313, 285] on link "All" at bounding box center [351, 286] width 111 height 23
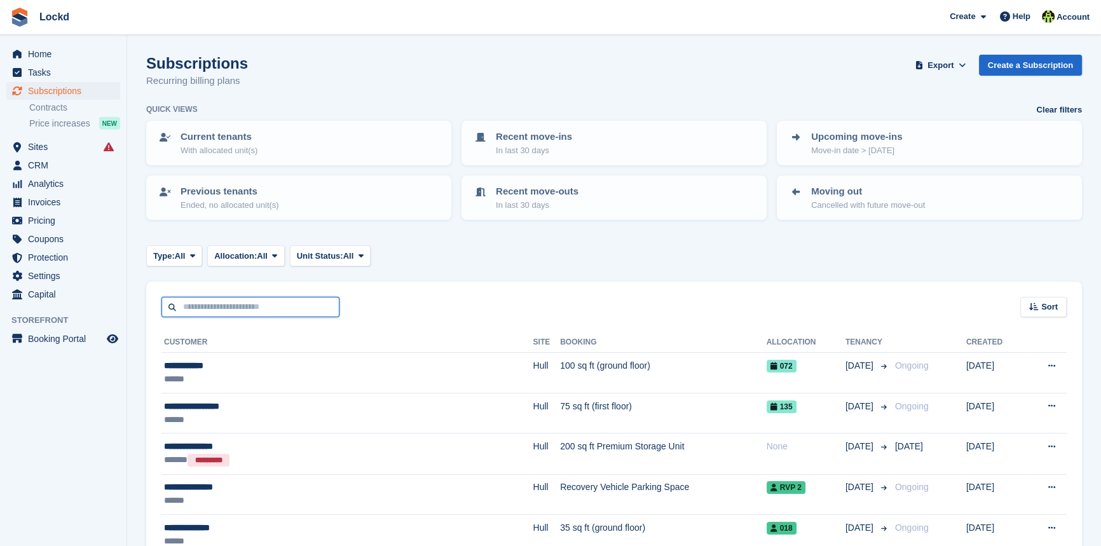
click at [224, 305] on input "text" at bounding box center [250, 307] width 178 height 21
type input "****"
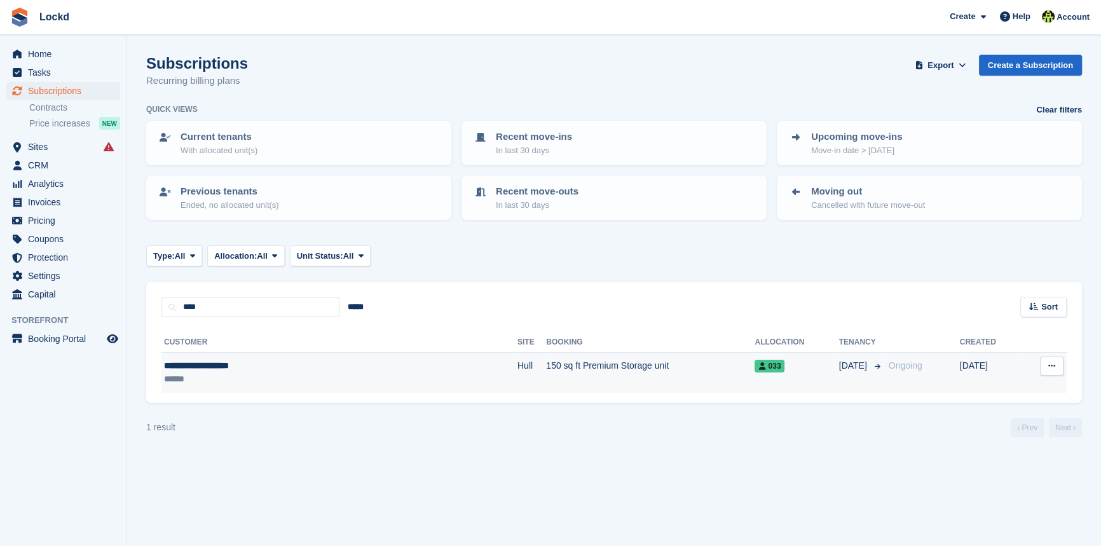
click at [241, 367] on div "**********" at bounding box center [267, 365] width 207 height 13
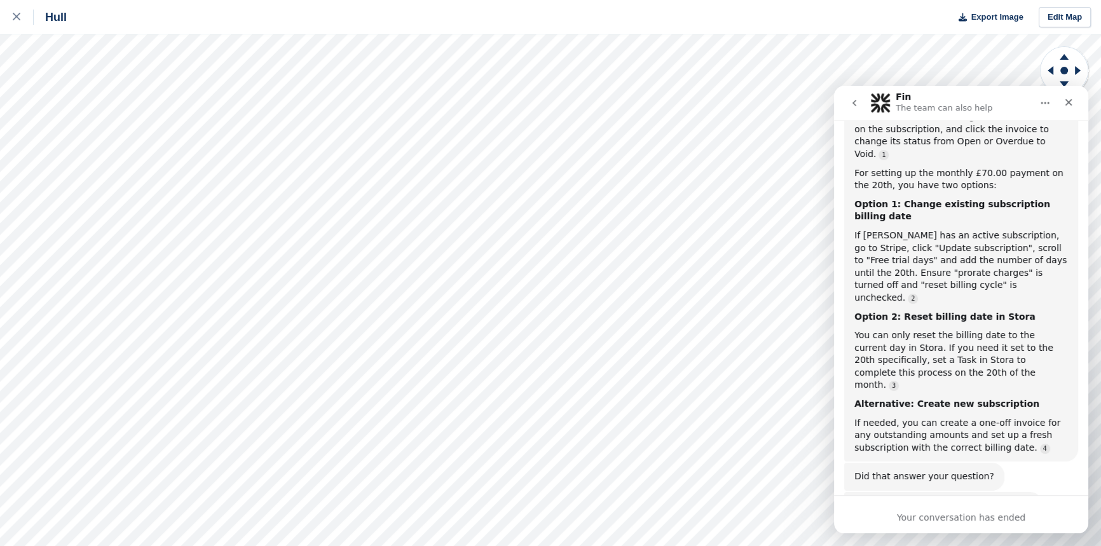
scroll to position [690, 0]
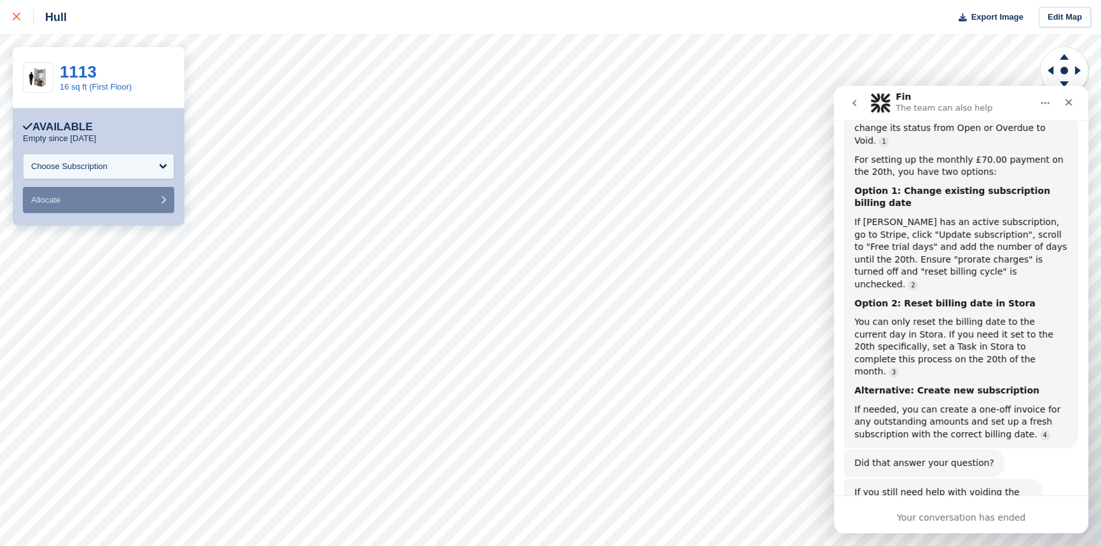
click at [11, 17] on link at bounding box center [17, 17] width 34 height 34
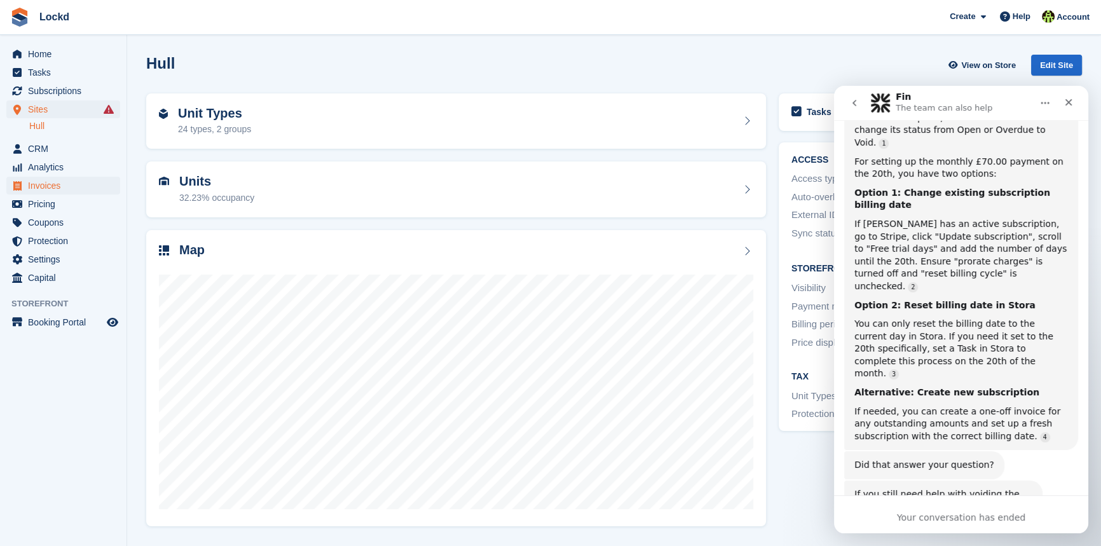
scroll to position [690, 0]
click at [47, 203] on span "Pricing" at bounding box center [66, 204] width 76 height 18
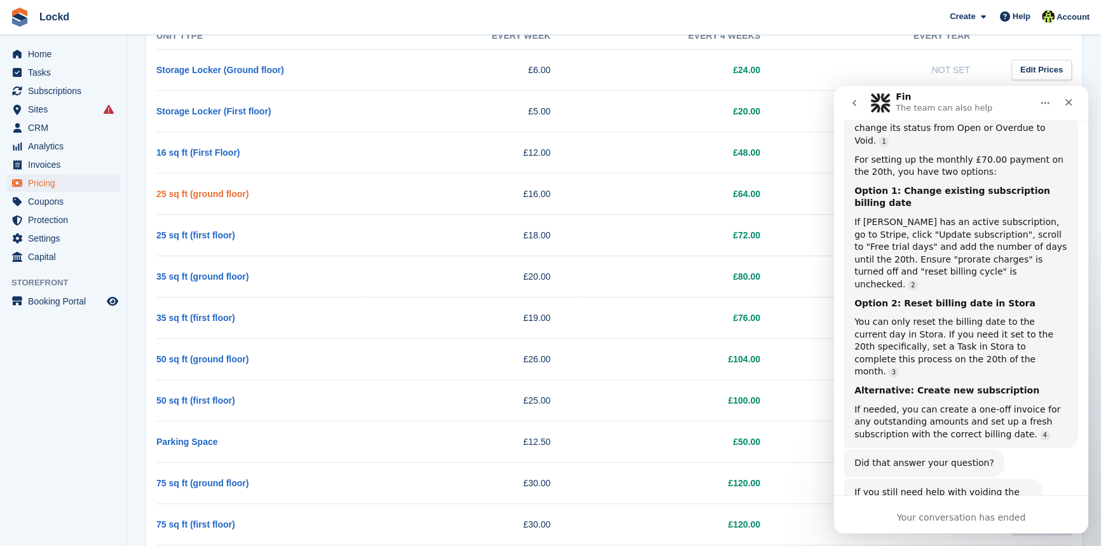
scroll to position [693, 0]
click at [191, 149] on link "16 sq ft (First Floor)" at bounding box center [197, 154] width 83 height 10
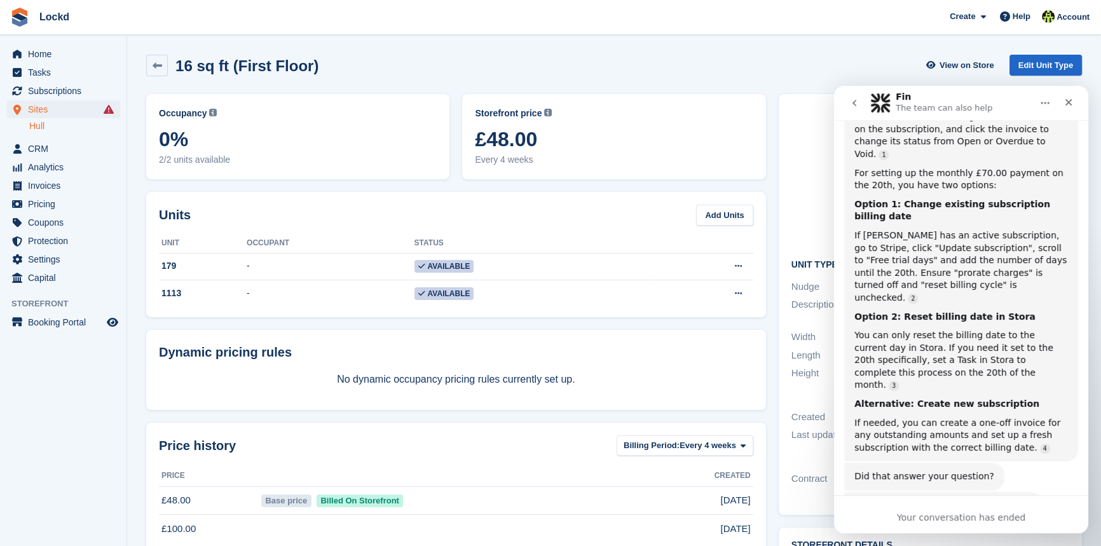
scroll to position [690, 0]
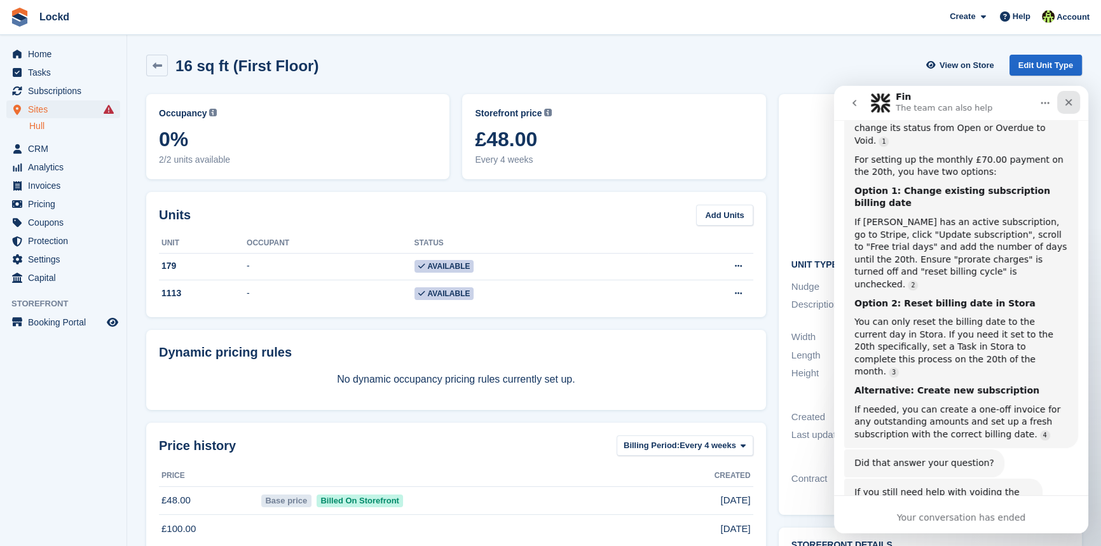
click at [1071, 100] on icon "Close" at bounding box center [1068, 102] width 7 height 7
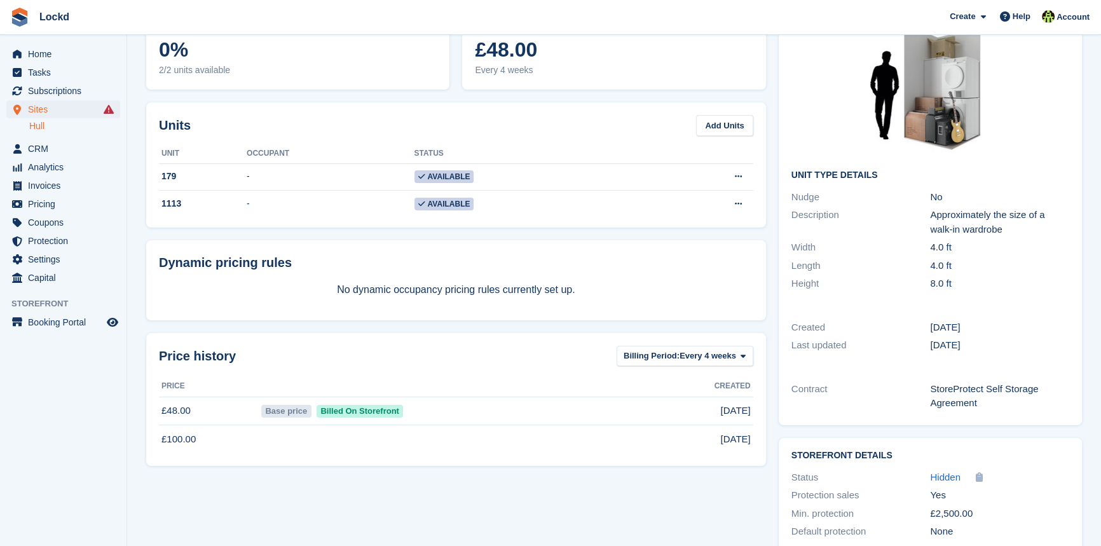
scroll to position [0, 0]
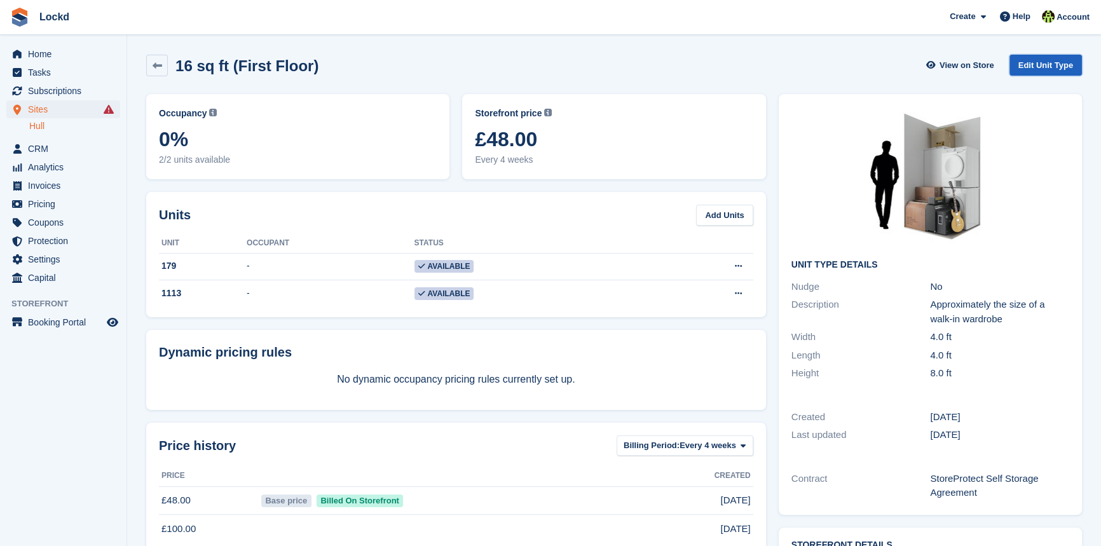
click at [1049, 66] on link "Edit Unit Type" at bounding box center [1045, 65] width 72 height 21
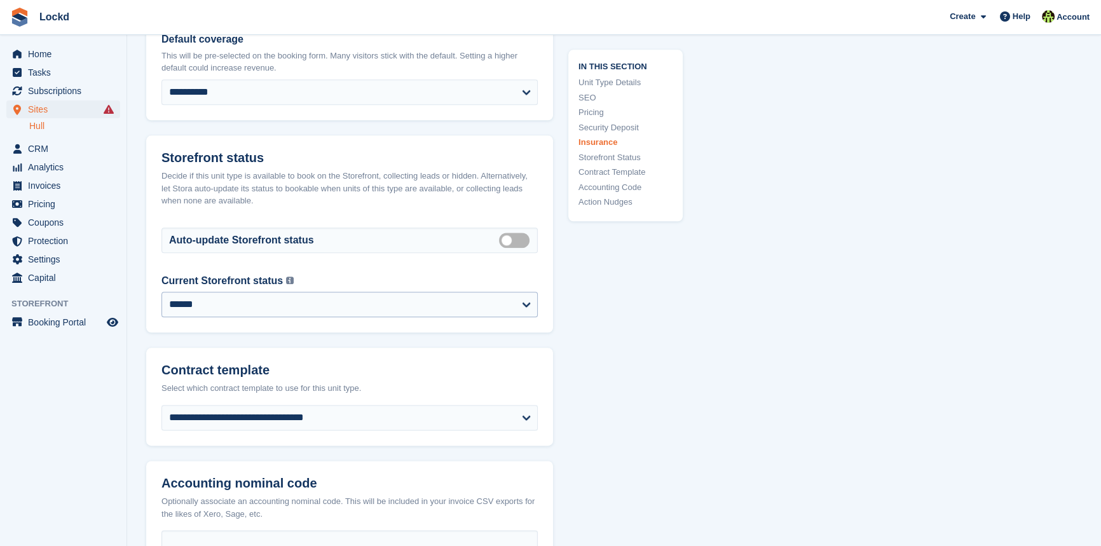
scroll to position [1906, 0]
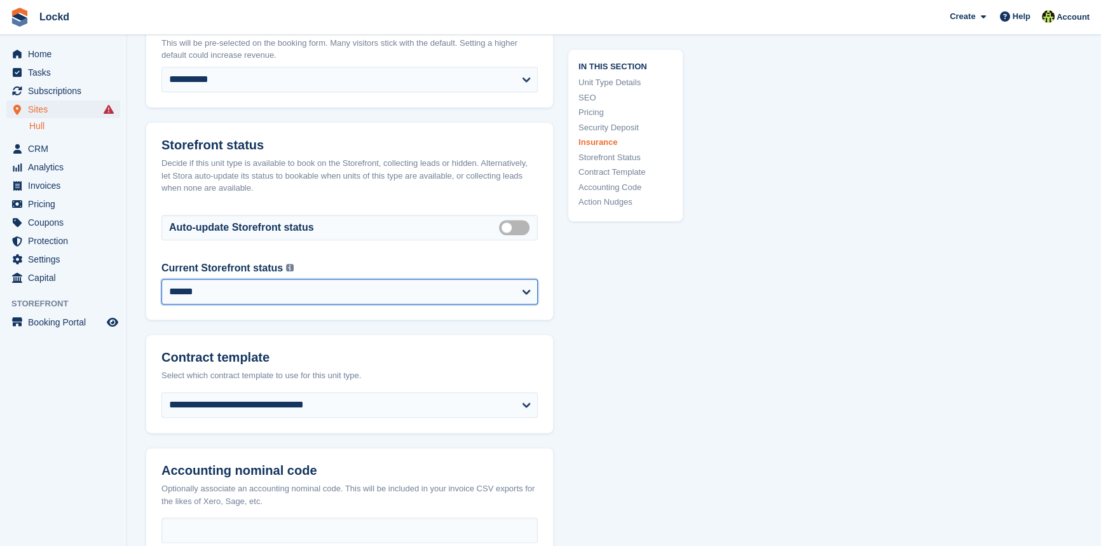
click at [400, 292] on select "**********" at bounding box center [349, 291] width 376 height 25
select select "********"
click at [161, 279] on select "**********" at bounding box center [349, 291] width 376 height 25
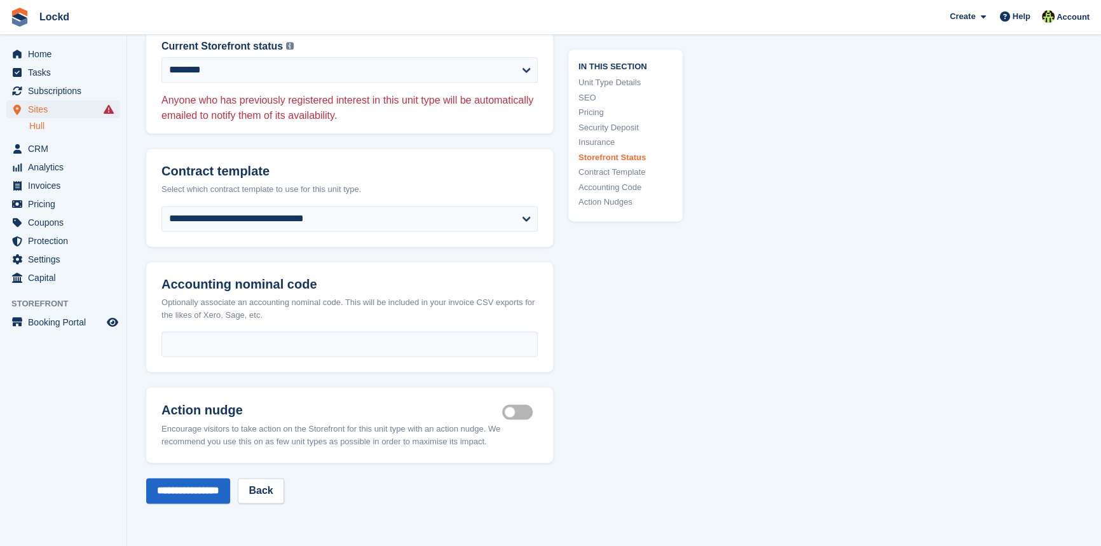
scroll to position [2311, 0]
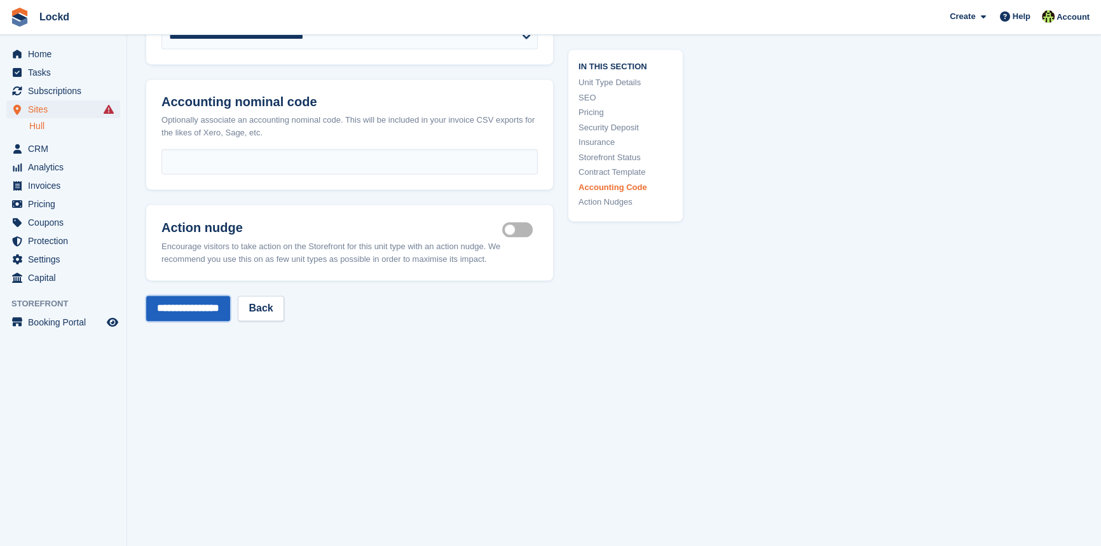
click at [178, 306] on input "**********" at bounding box center [188, 308] width 84 height 25
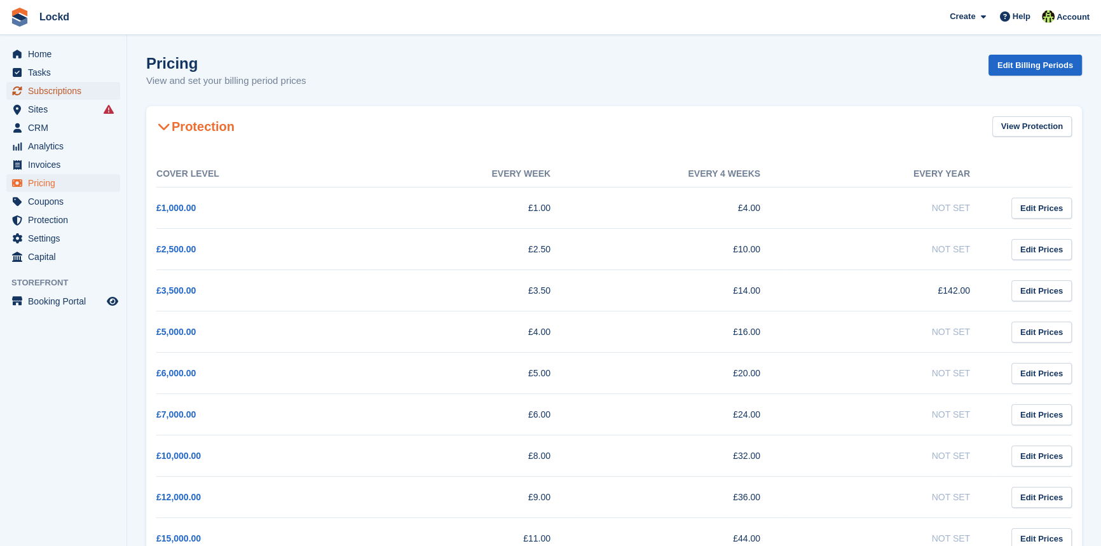
click at [52, 95] on span "Subscriptions" at bounding box center [66, 91] width 76 height 18
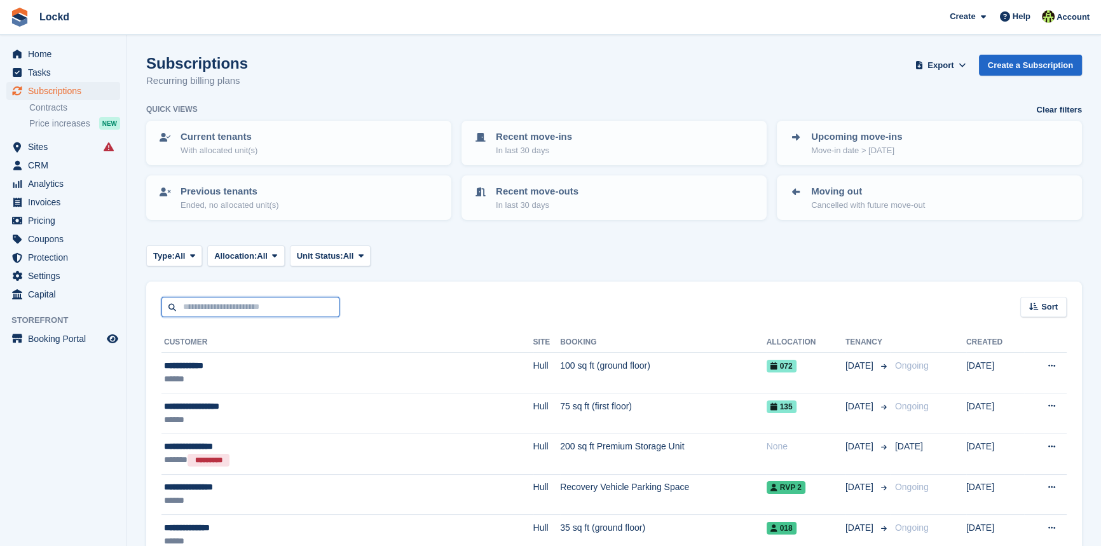
click at [222, 307] on input "text" at bounding box center [250, 307] width 178 height 21
type input "****"
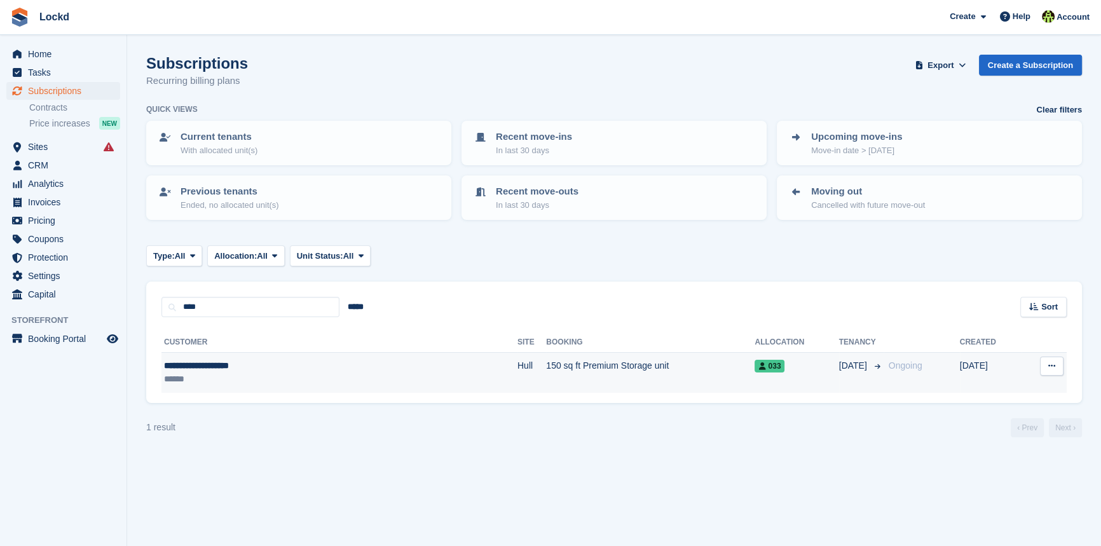
click at [250, 369] on div "**********" at bounding box center [267, 365] width 207 height 13
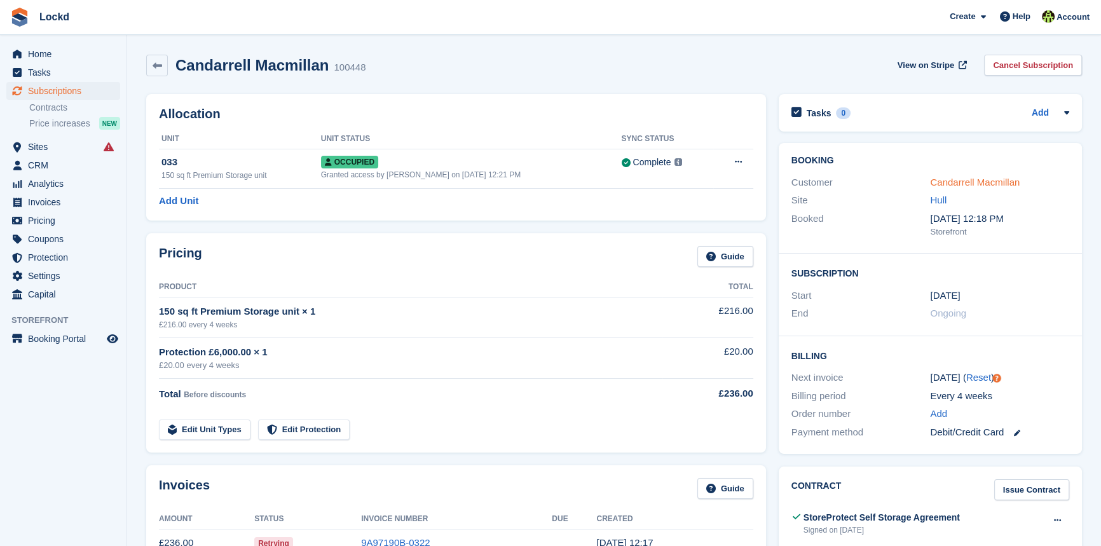
click at [972, 184] on link "Candarrell Macmillan" at bounding box center [975, 182] width 90 height 11
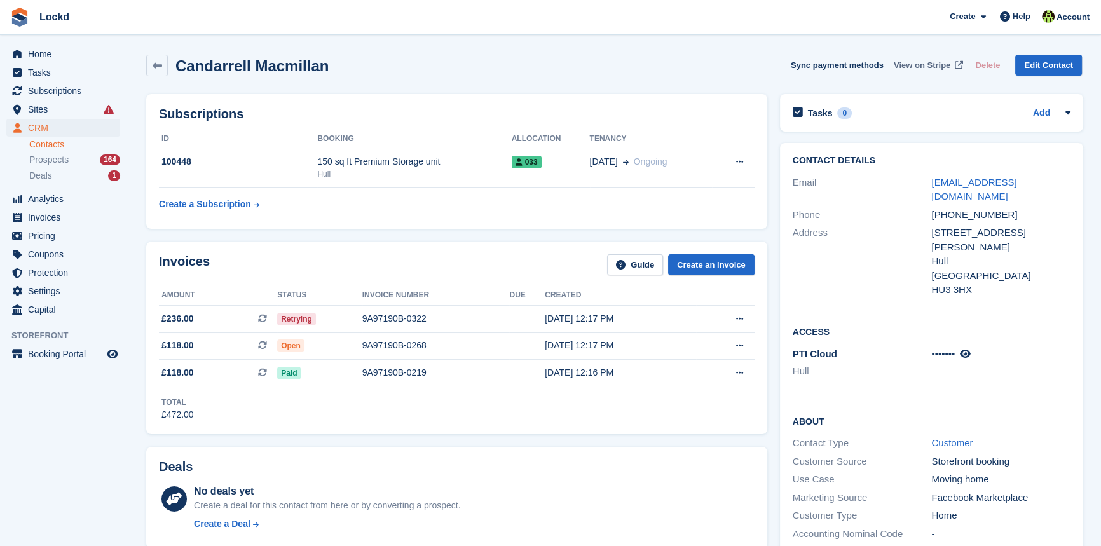
click at [933, 63] on span "View on Stripe" at bounding box center [922, 65] width 57 height 13
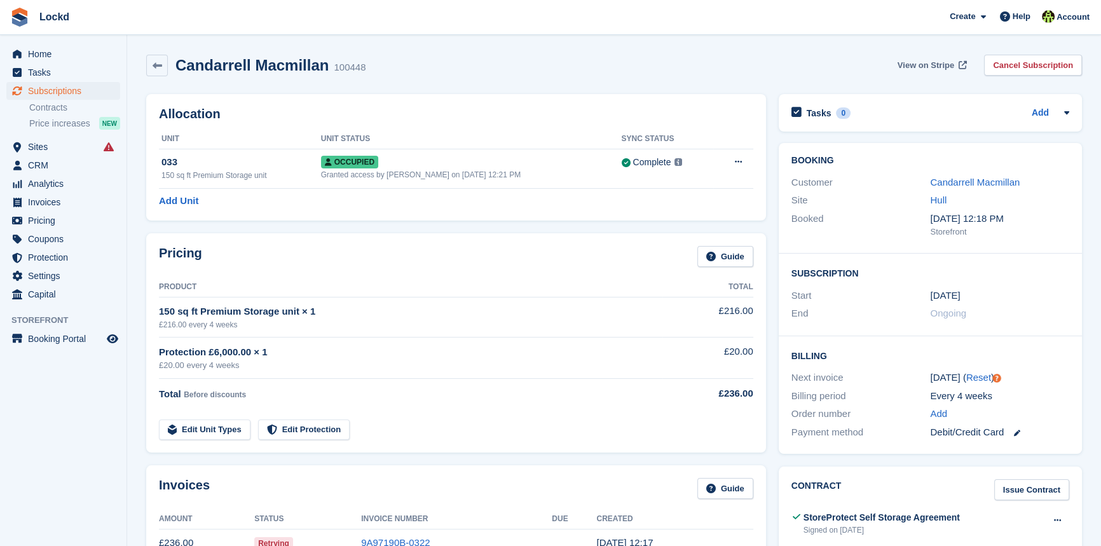
click at [920, 66] on span "View on Stripe" at bounding box center [925, 65] width 57 height 13
click at [44, 53] on span "Home" at bounding box center [66, 54] width 76 height 18
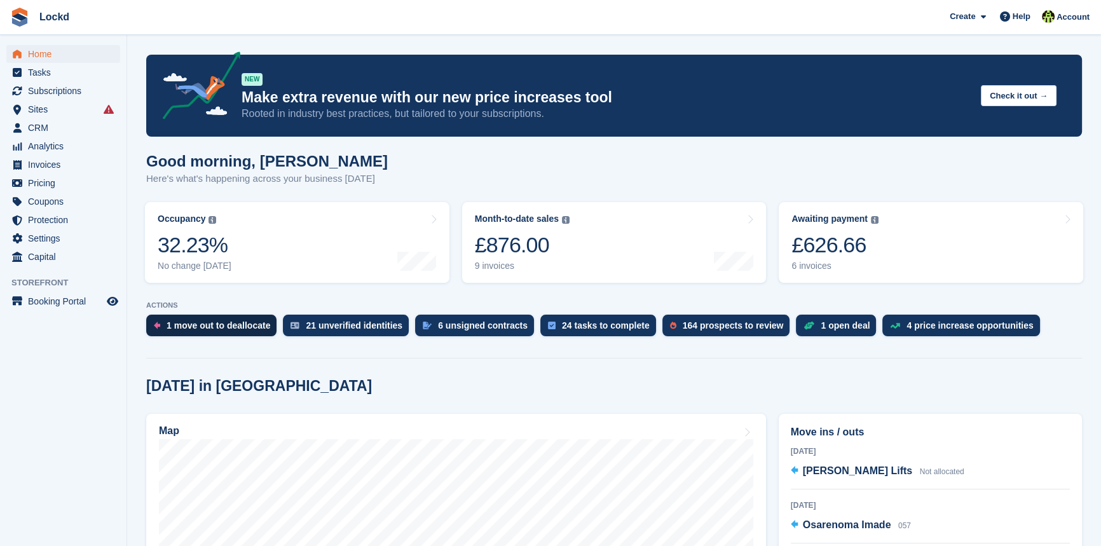
click at [233, 325] on div "1 move out to deallocate" at bounding box center [218, 325] width 104 height 10
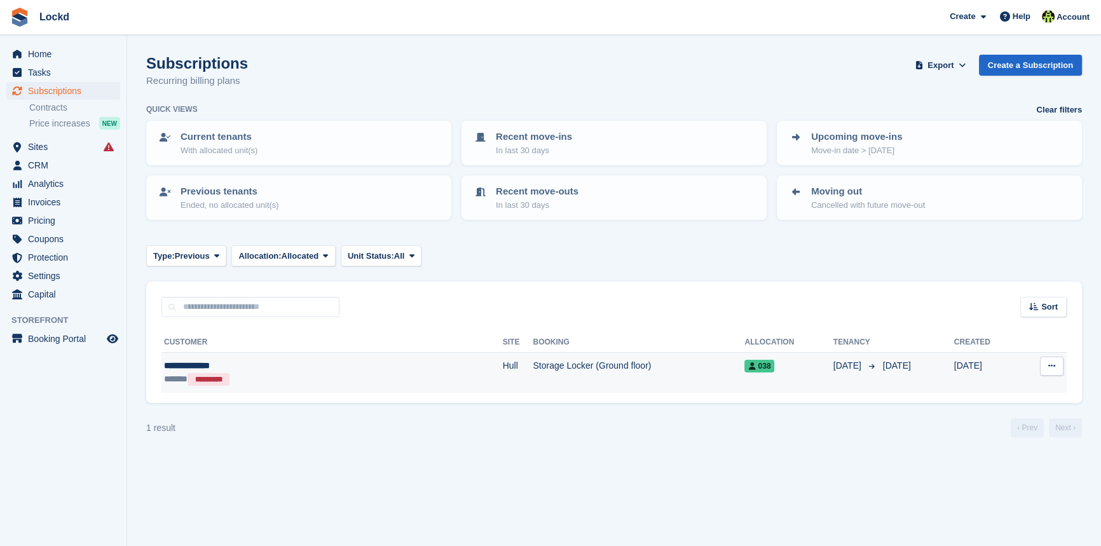
click at [1049, 365] on icon at bounding box center [1051, 366] width 7 height 8
click at [985, 388] on p "View customer" at bounding box center [1002, 391] width 111 height 17
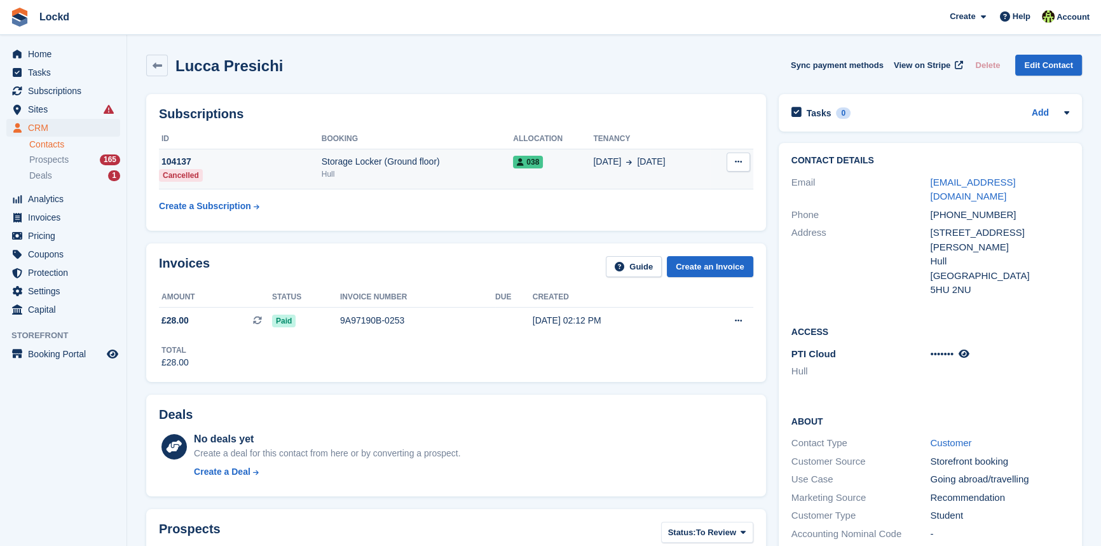
click at [527, 162] on span "038" at bounding box center [528, 162] width 30 height 13
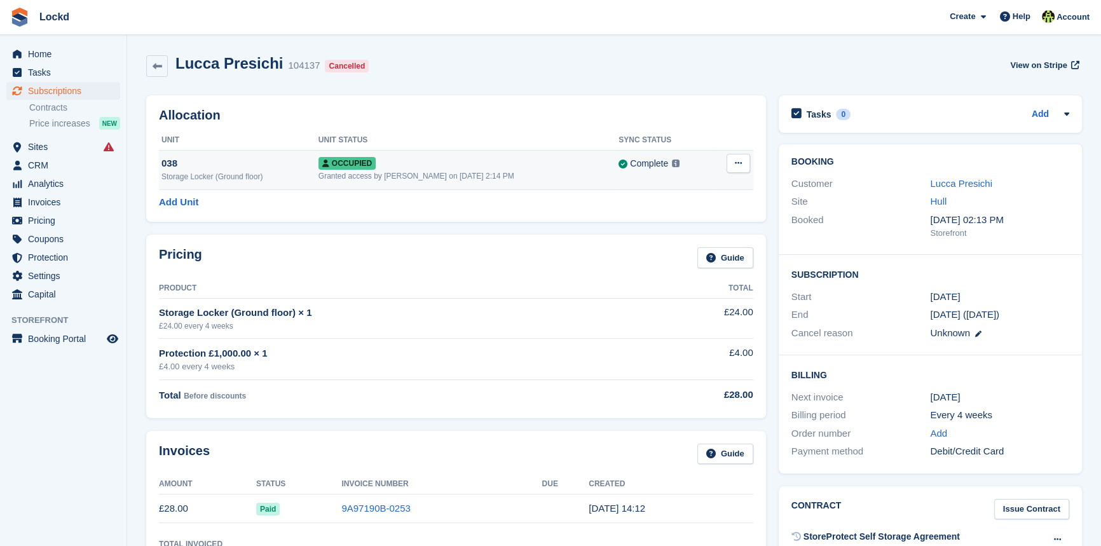
click at [737, 166] on icon at bounding box center [738, 163] width 7 height 8
click at [657, 214] on p "Deallocate" at bounding box center [689, 215] width 111 height 17
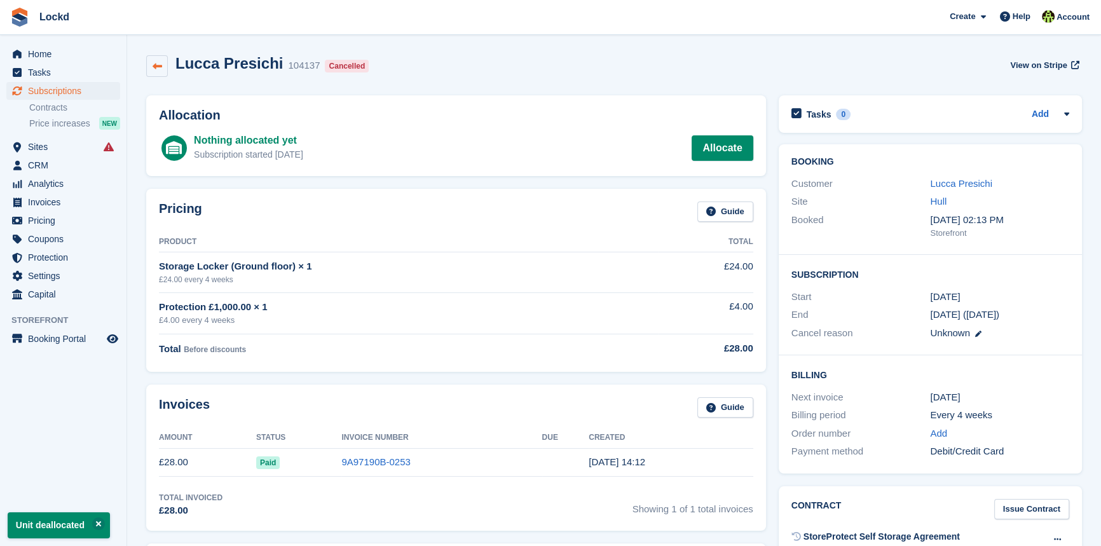
click at [157, 62] on icon at bounding box center [158, 67] width 10 height 10
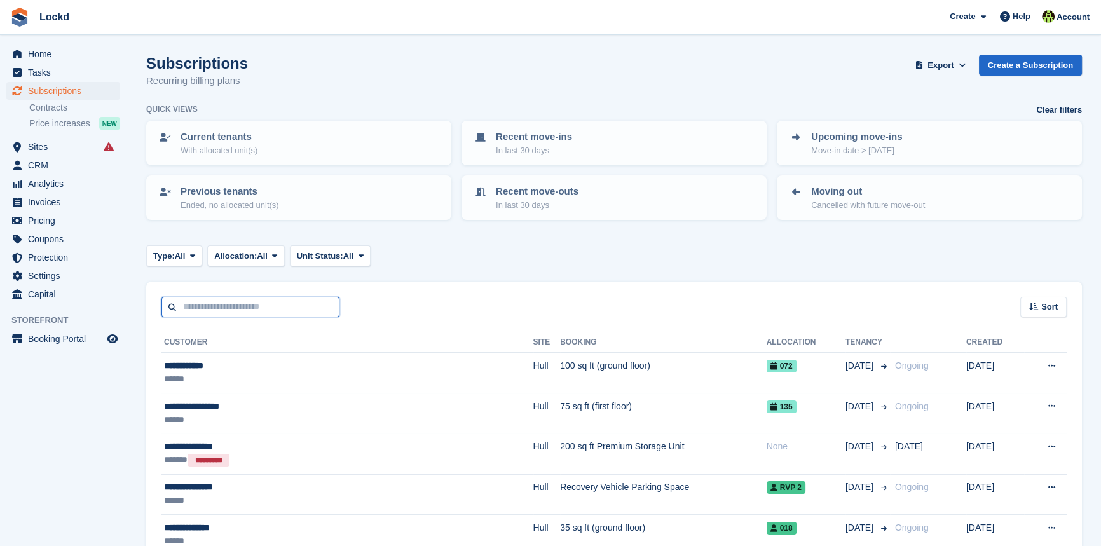
click at [278, 302] on input "text" at bounding box center [250, 307] width 178 height 21
type input "****"
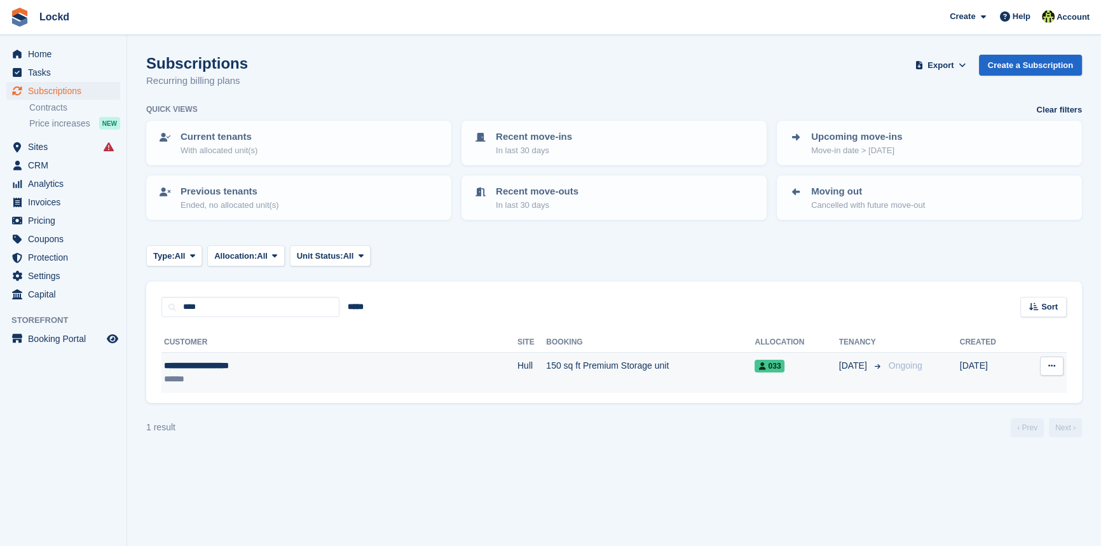
click at [754, 364] on span "033" at bounding box center [769, 366] width 30 height 13
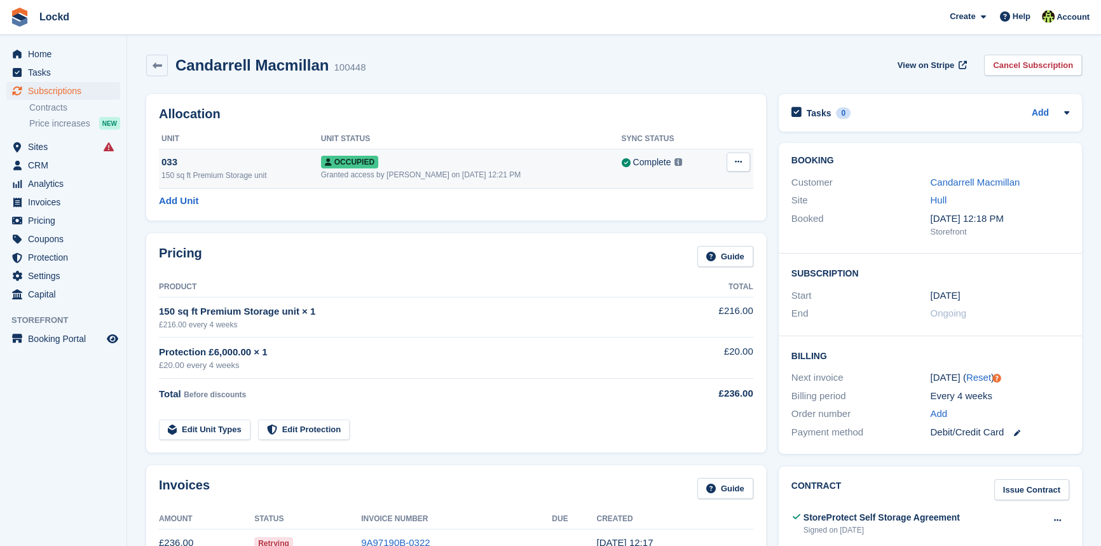
click at [733, 165] on button at bounding box center [738, 162] width 24 height 19
click at [662, 185] on p "Overlock" at bounding box center [689, 187] width 111 height 17
